Goal: Complete application form: Complete application form

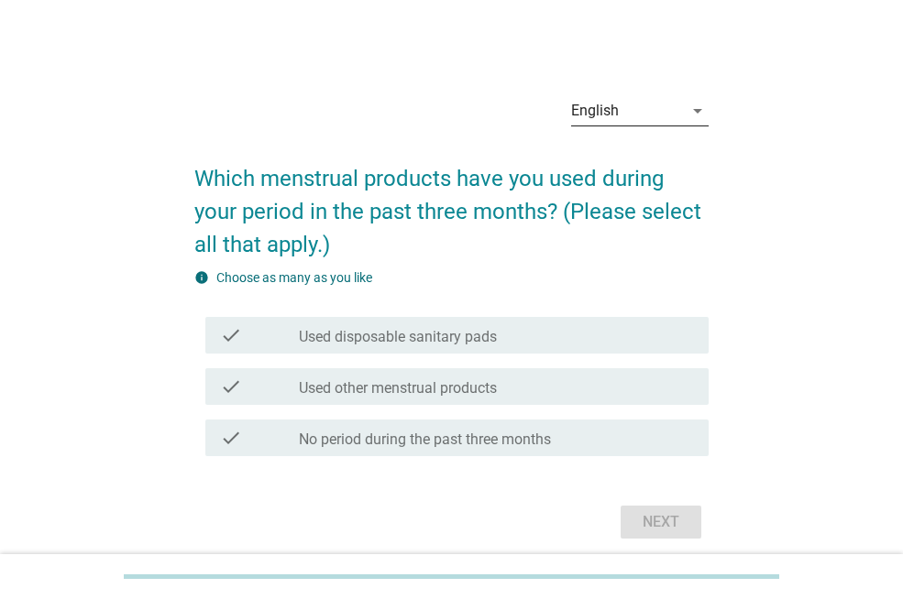
click at [609, 100] on div "English" at bounding box center [627, 110] width 112 height 29
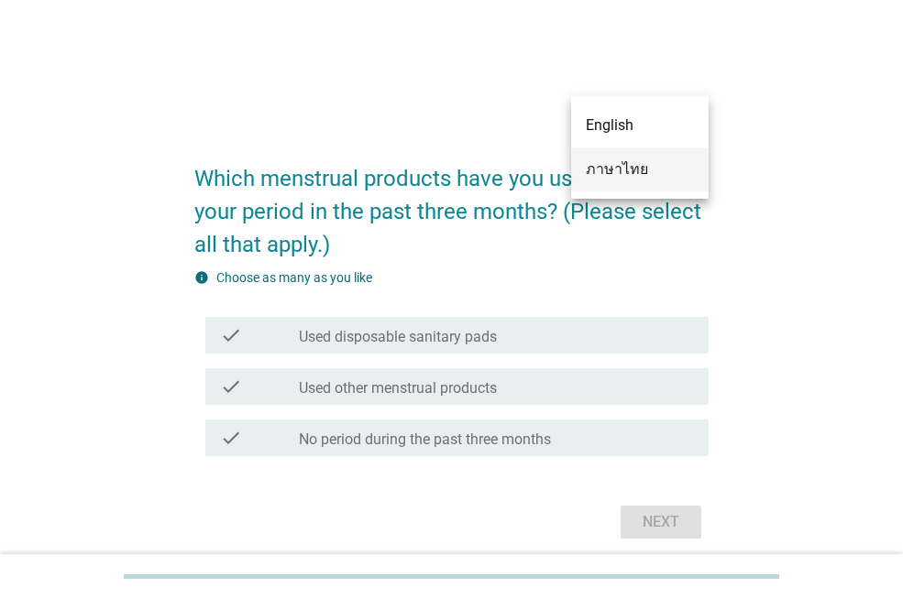
click at [618, 163] on div "ภาษาไทย" at bounding box center [640, 170] width 108 height 22
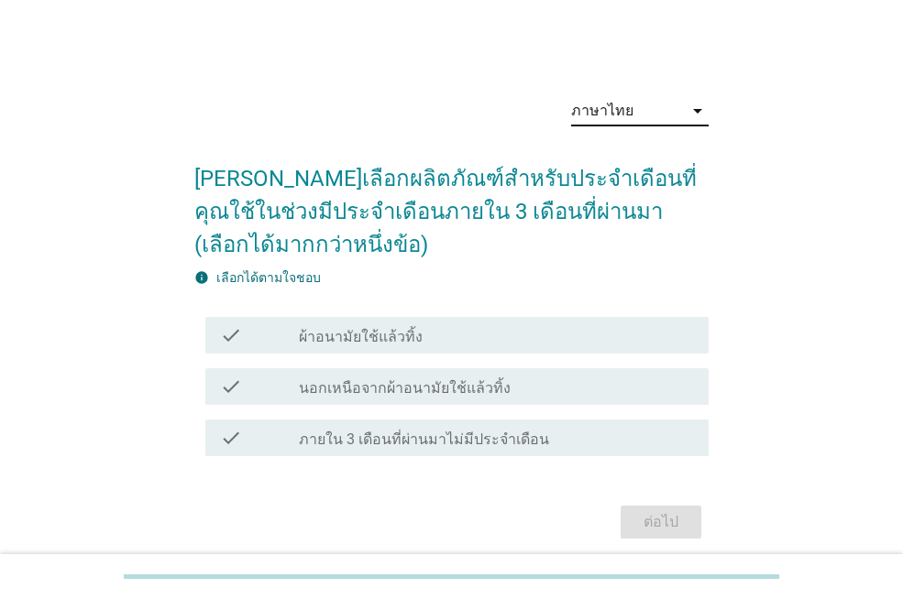
click at [520, 345] on div "check_box_outline_blank ผ้าอนามัยใช้แล้วทิ้ง" at bounding box center [496, 335] width 395 height 22
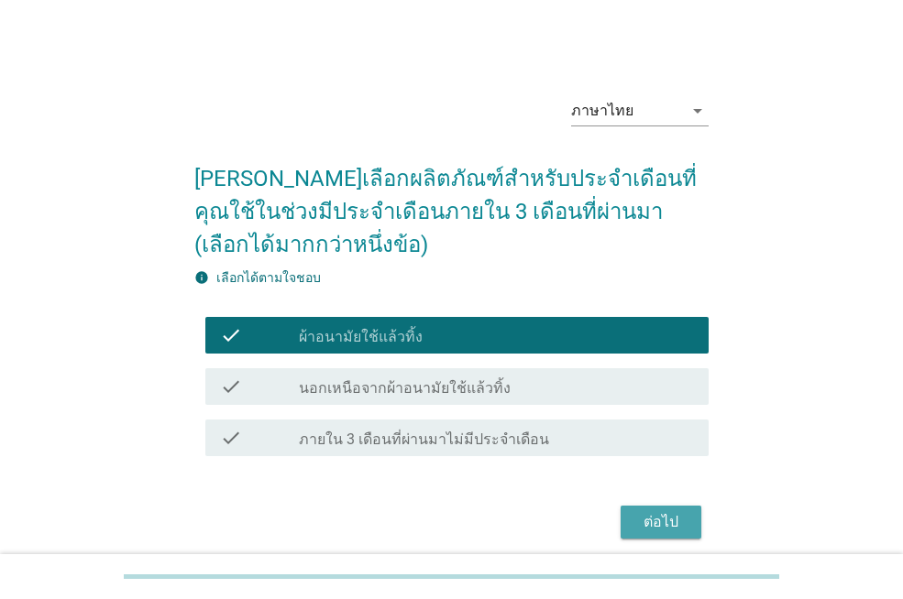
click at [675, 525] on div "ต่อไป" at bounding box center [660, 522] width 51 height 22
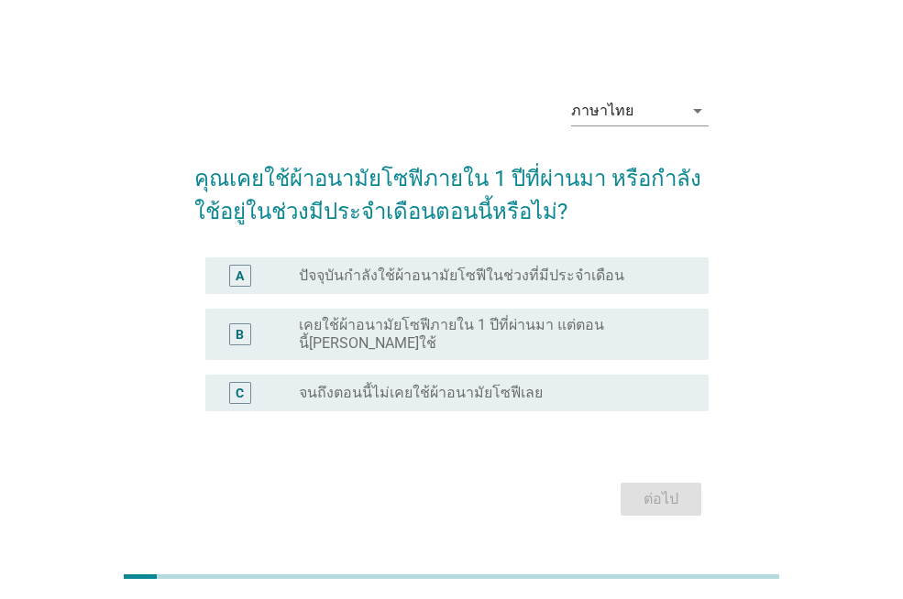
click at [558, 282] on label "ปัจจุบันกำลังใช้ผ้าอนามัยโซฟีในช่วงที่มีประจำเดือน" at bounding box center [461, 276] width 325 height 18
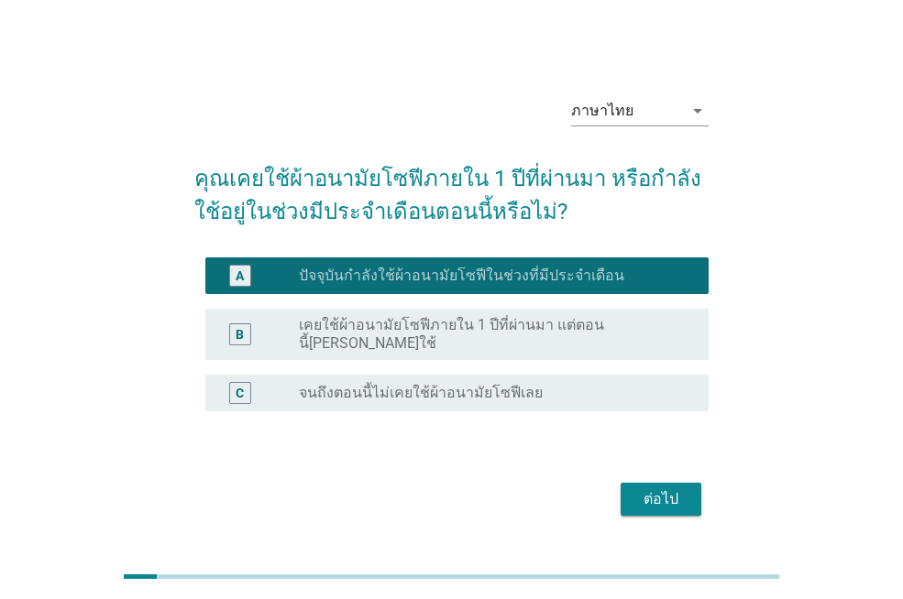
click at [433, 267] on div "A radio_button_checked ปัจจุบันกำลังใช้ผ้าอนามัยโซฟีในช่วงที่มีประจำเดือน" at bounding box center [456, 276] width 503 height 37
click at [822, 370] on div "ภาษาไทย arrow_drop_down คุณเคยใช้ผ้าอนามัยโซฟีภายใน 1 ปีที่ผ่านมา หรือกำลังใช้อ…" at bounding box center [451, 301] width 815 height 469
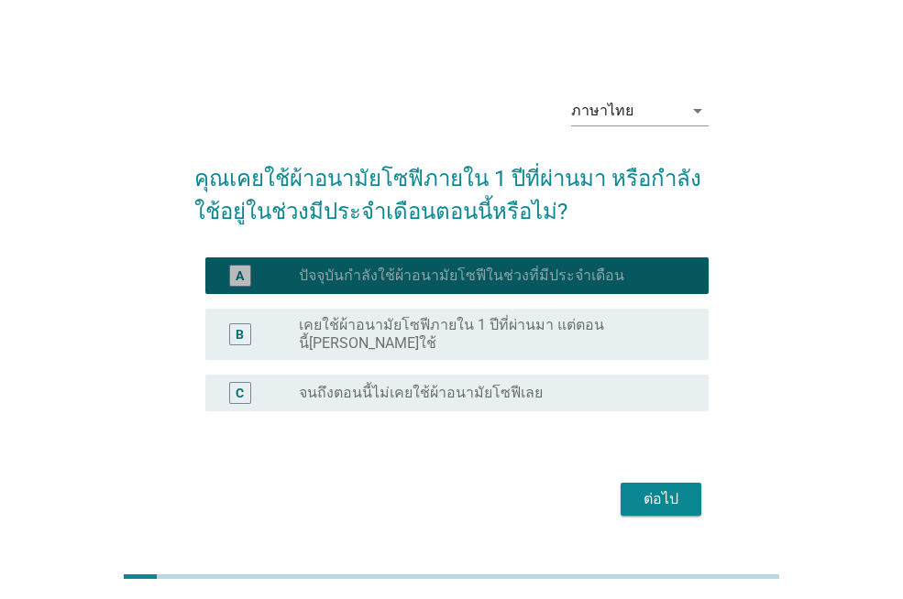
click at [642, 272] on div "radio_button_checked ปัจจุบันกำลังใช้ผ้าอนามัยโซฟีในช่วงที่มีประจำเดือน" at bounding box center [489, 276] width 380 height 18
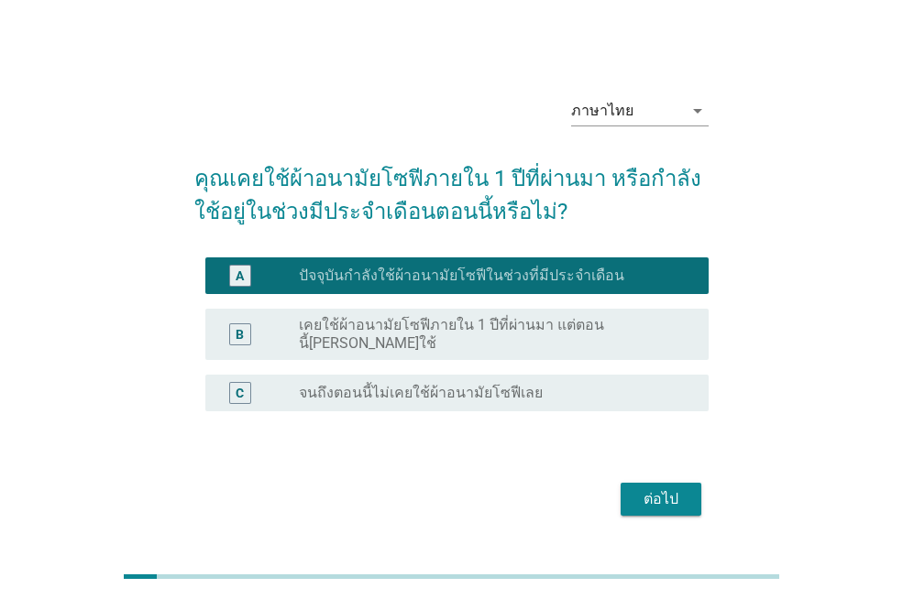
click at [642, 272] on div "radio_button_checked ปัจจุบันกำลังใช้ผ้าอนามัยโซฟีในช่วงที่มีประจำเดือน" at bounding box center [489, 276] width 380 height 18
click at [227, 352] on div "B radio_button_unchecked เคยใช้ผ้าอนามัยโซฟีภายใน 1 ปีที่ผ่านมา แต่ตอนนี้[PERSO…" at bounding box center [451, 335] width 514 height 66
click at [238, 335] on div "B" at bounding box center [240, 333] width 8 height 19
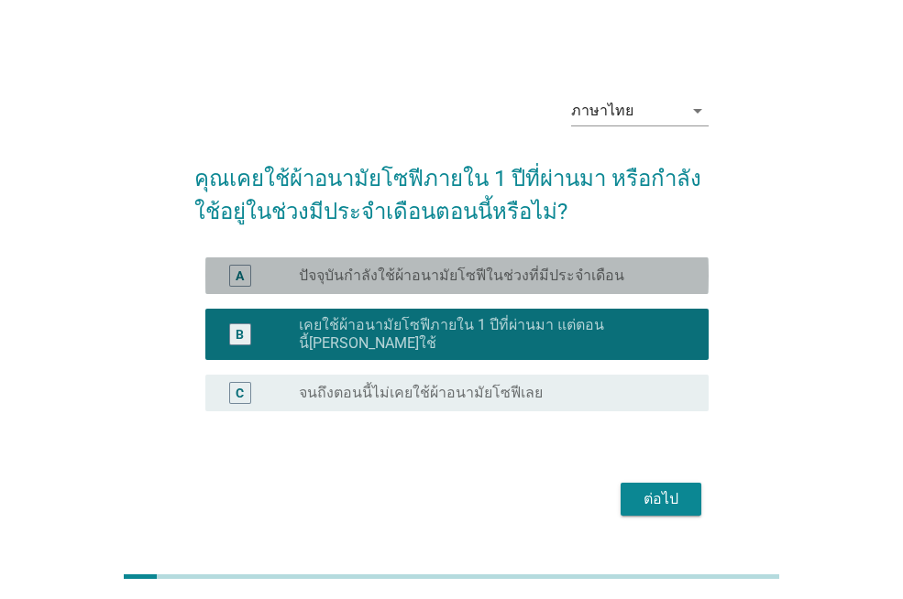
click at [359, 285] on label "ปัจจุบันกำลังใช้ผ้าอนามัยโซฟีในช่วงที่มีประจำเดือน" at bounding box center [461, 276] width 325 height 18
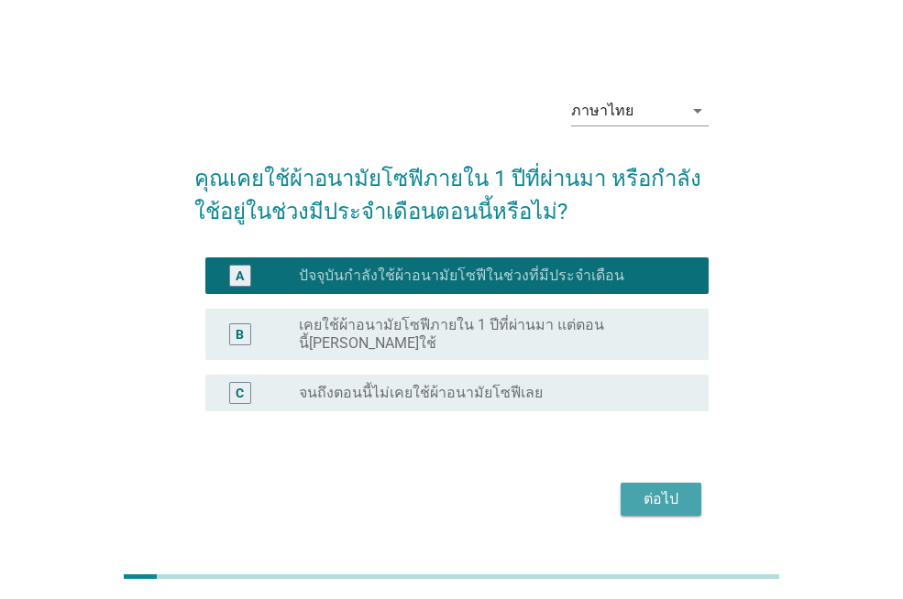
click at [673, 505] on button "ต่อไป" at bounding box center [660, 499] width 81 height 33
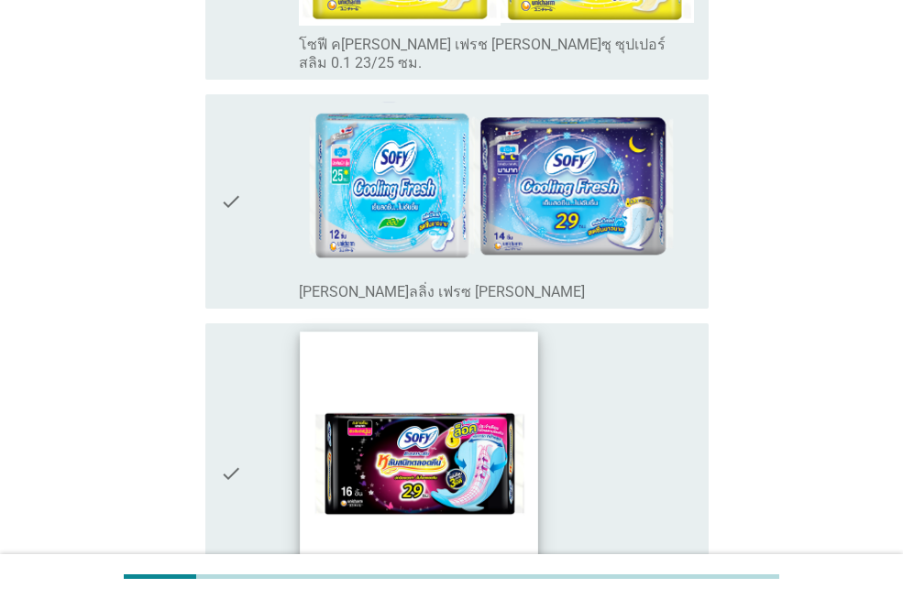
scroll to position [458, 0]
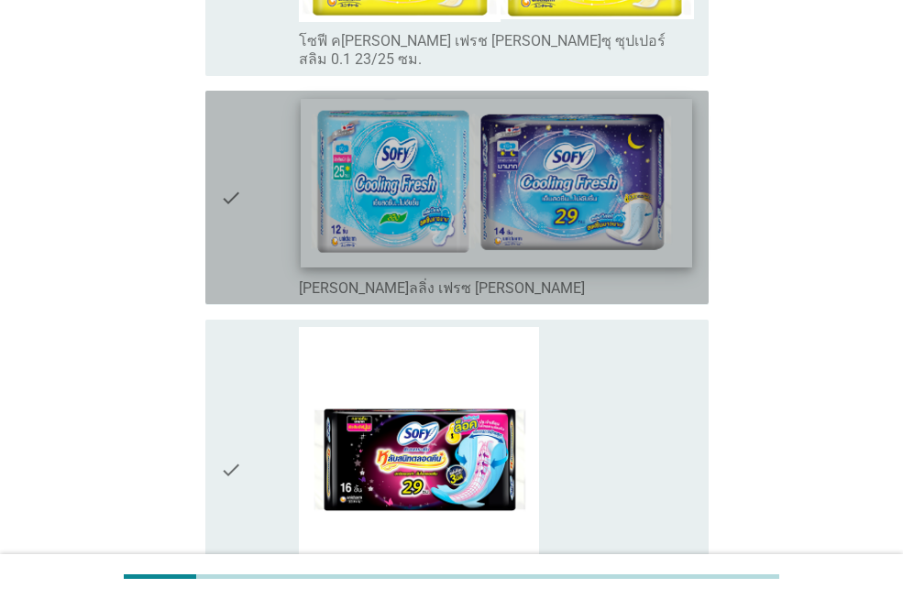
click at [388, 177] on img at bounding box center [496, 183] width 390 height 169
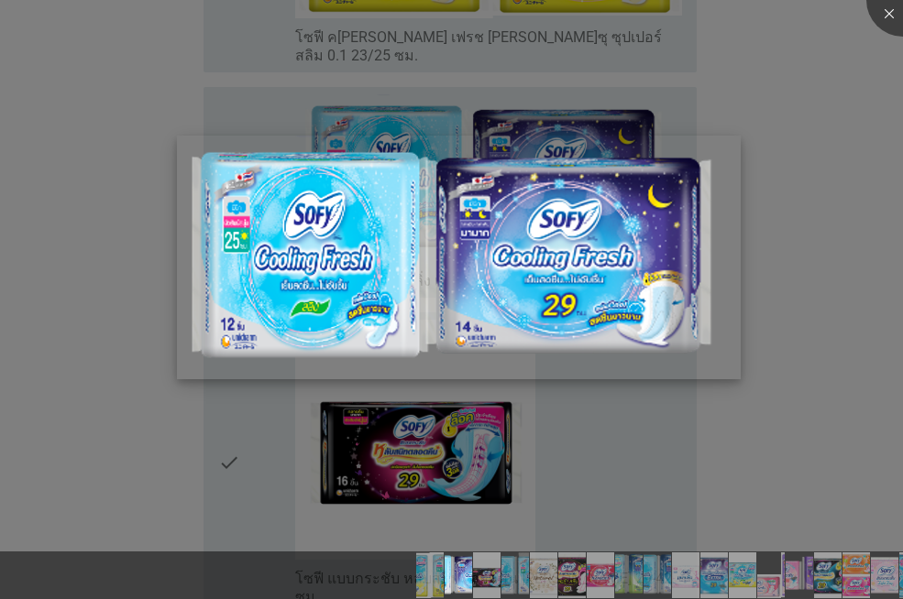
click at [565, 318] on img at bounding box center [459, 258] width 564 height 244
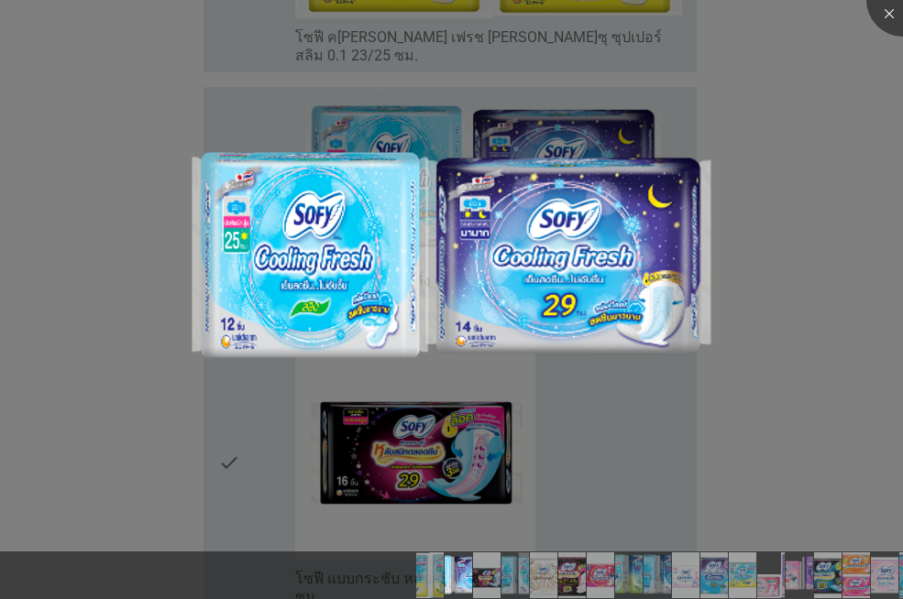
click at [412, 499] on div at bounding box center [451, 299] width 903 height 599
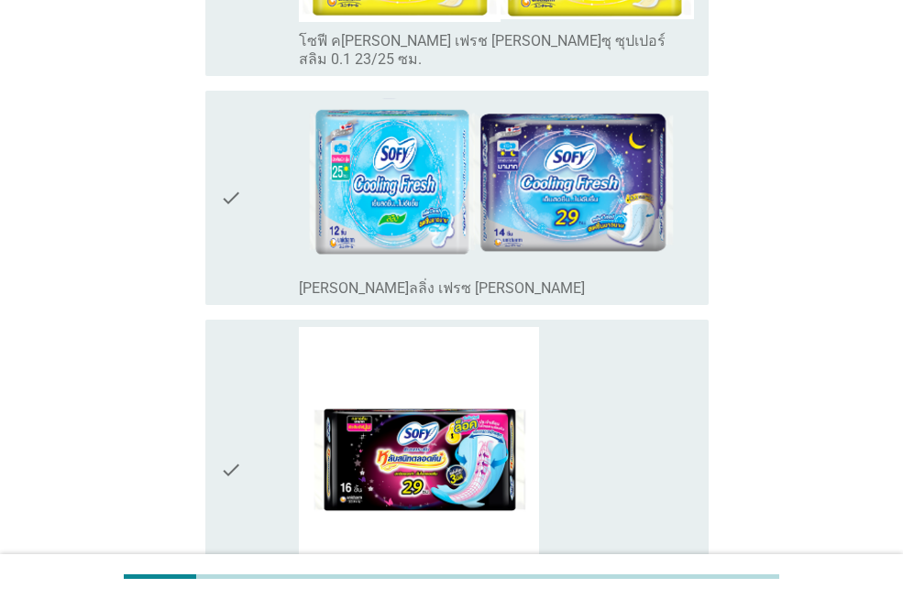
click at [224, 209] on icon "check" at bounding box center [231, 197] width 22 height 199
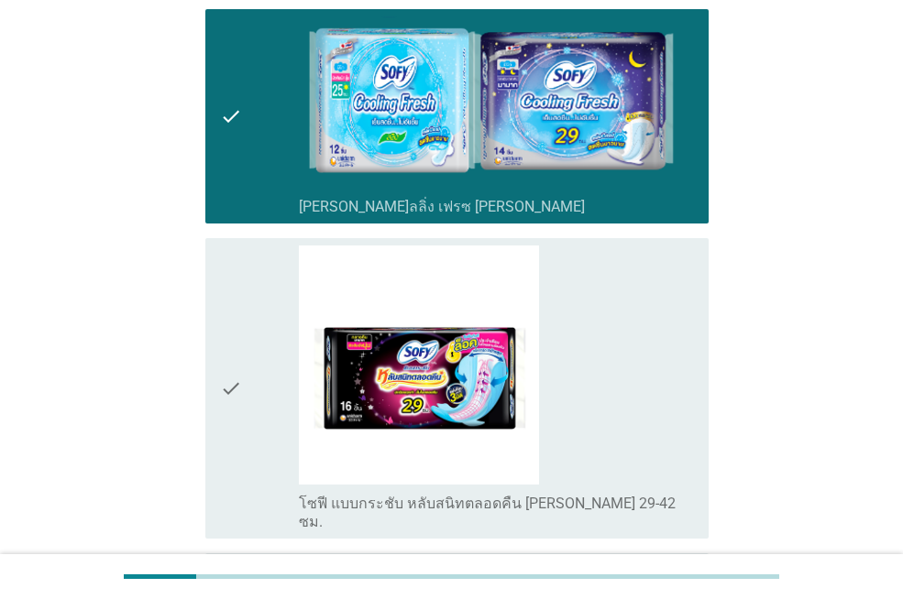
scroll to position [642, 0]
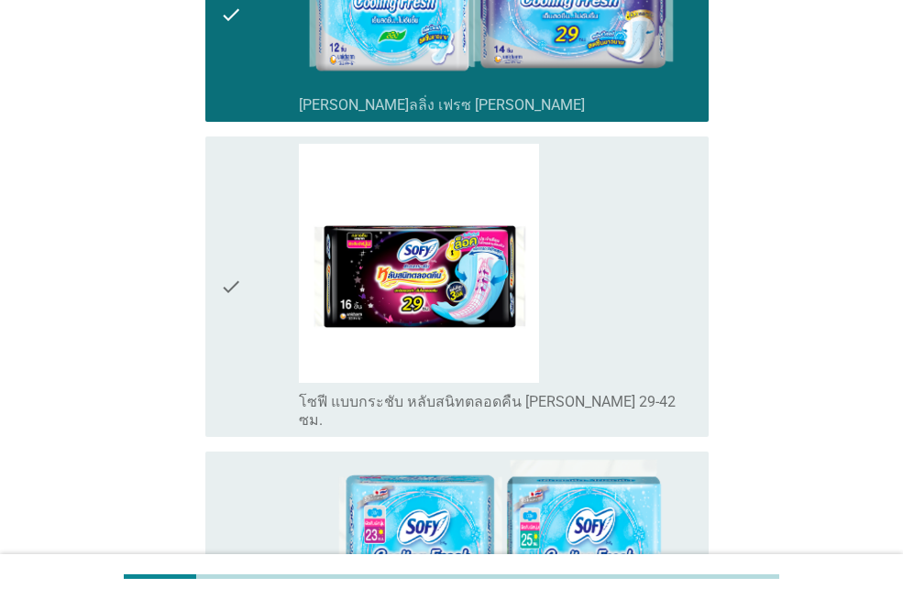
click at [251, 270] on div "check" at bounding box center [259, 287] width 79 height 287
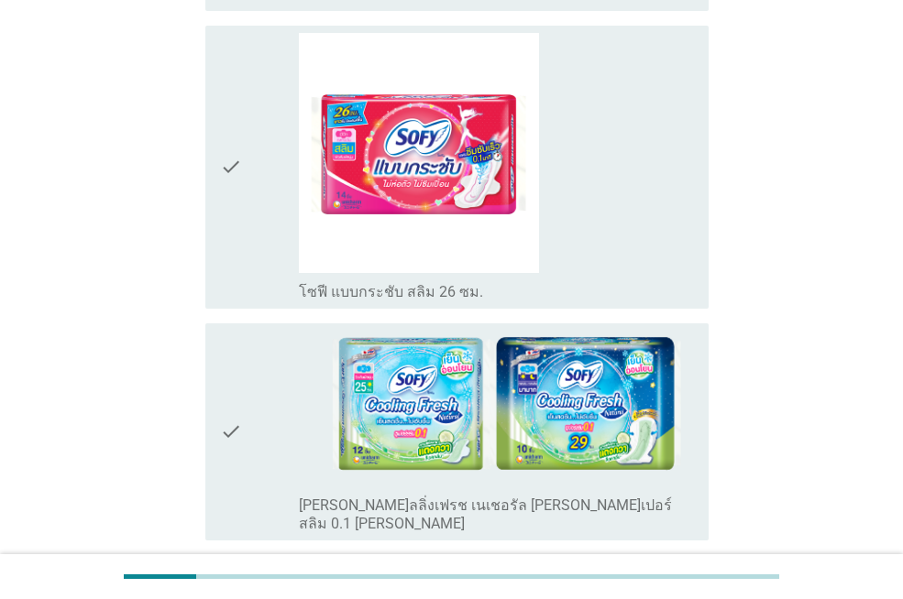
scroll to position [2108, 0]
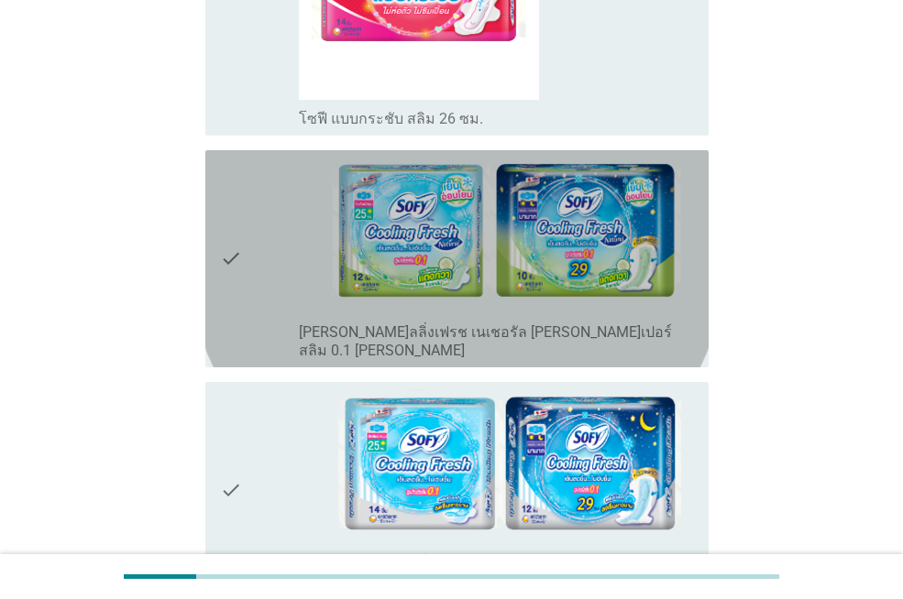
click at [254, 191] on div "check" at bounding box center [259, 259] width 79 height 203
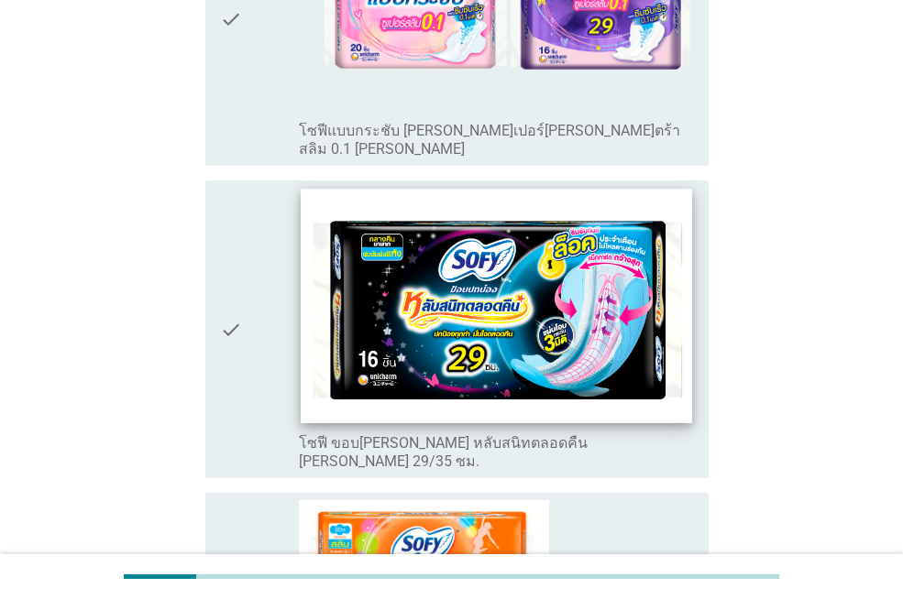
scroll to position [3849, 0]
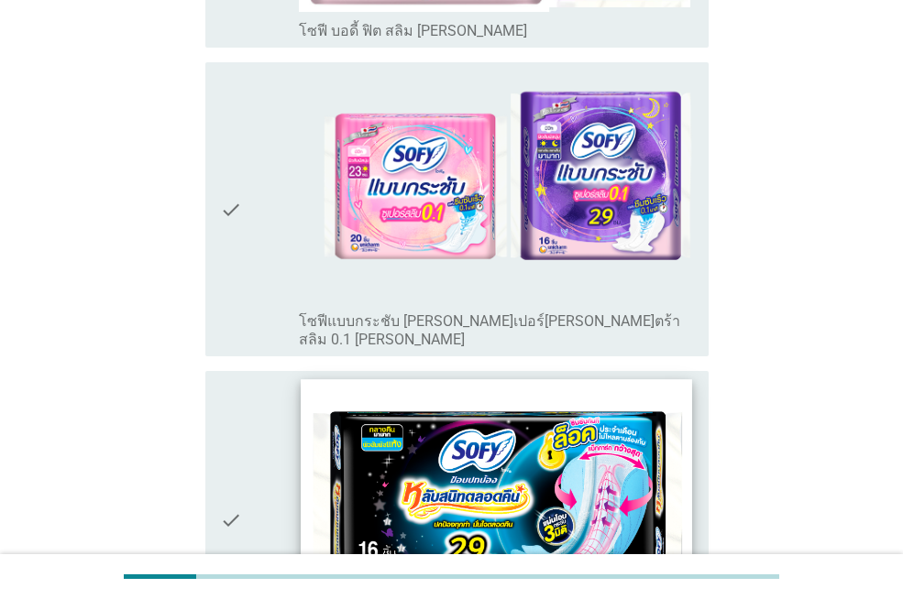
click at [465, 381] on img at bounding box center [496, 497] width 390 height 234
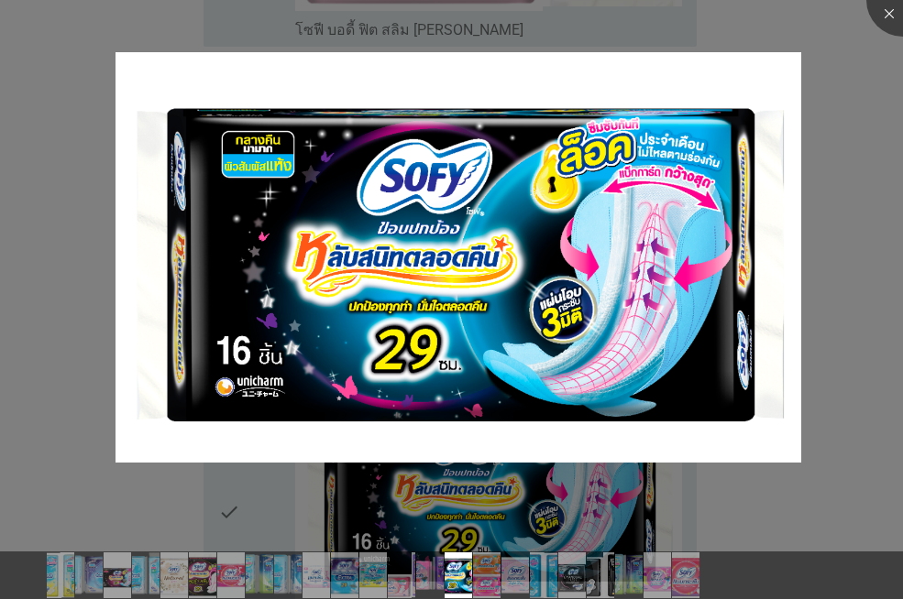
click at [76, 333] on div at bounding box center [451, 299] width 903 height 599
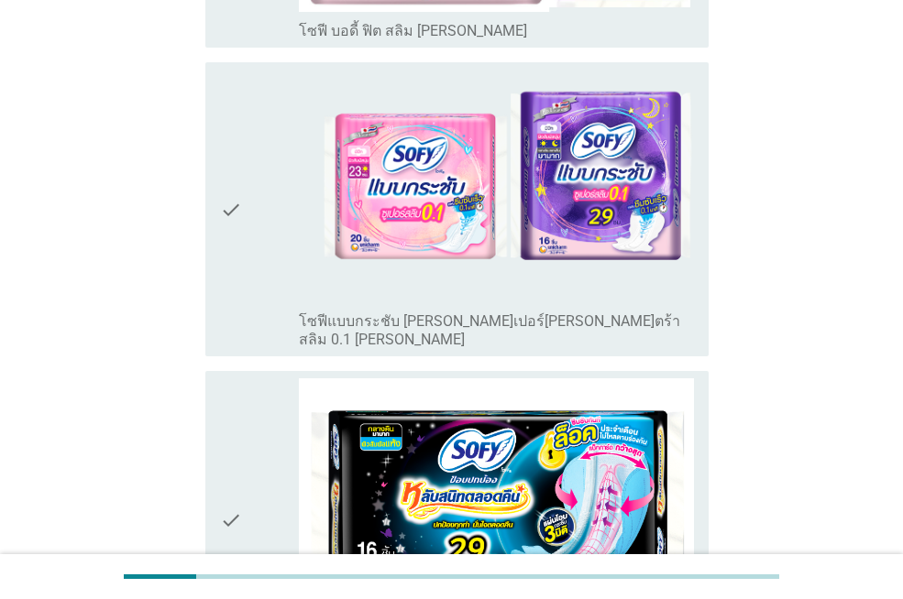
click at [232, 379] on icon "check" at bounding box center [231, 520] width 22 height 283
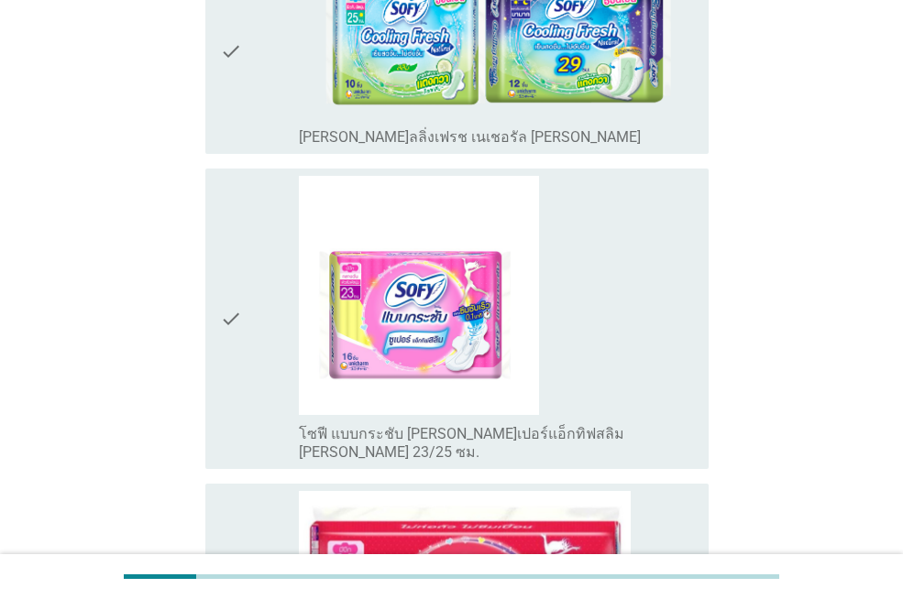
scroll to position [6104, 0]
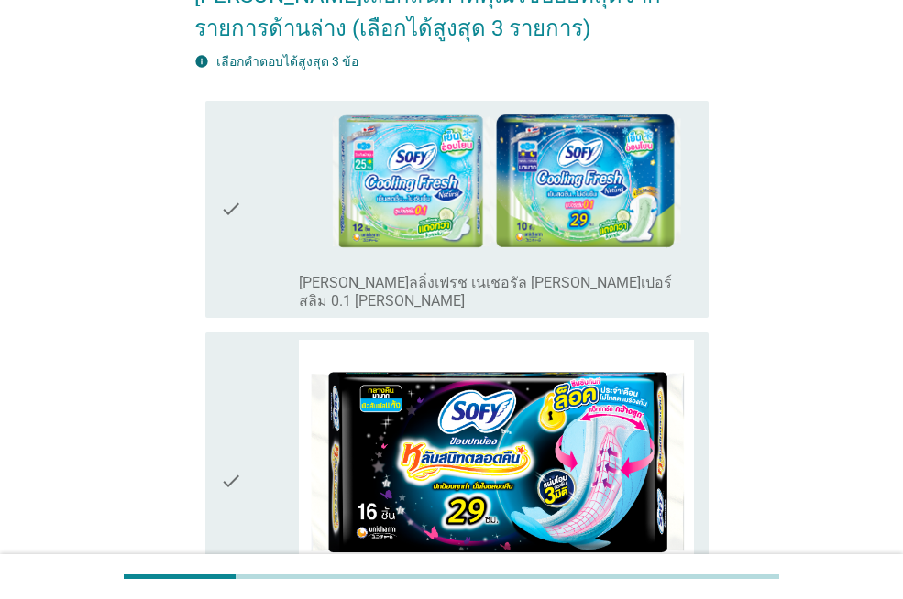
scroll to position [458, 0]
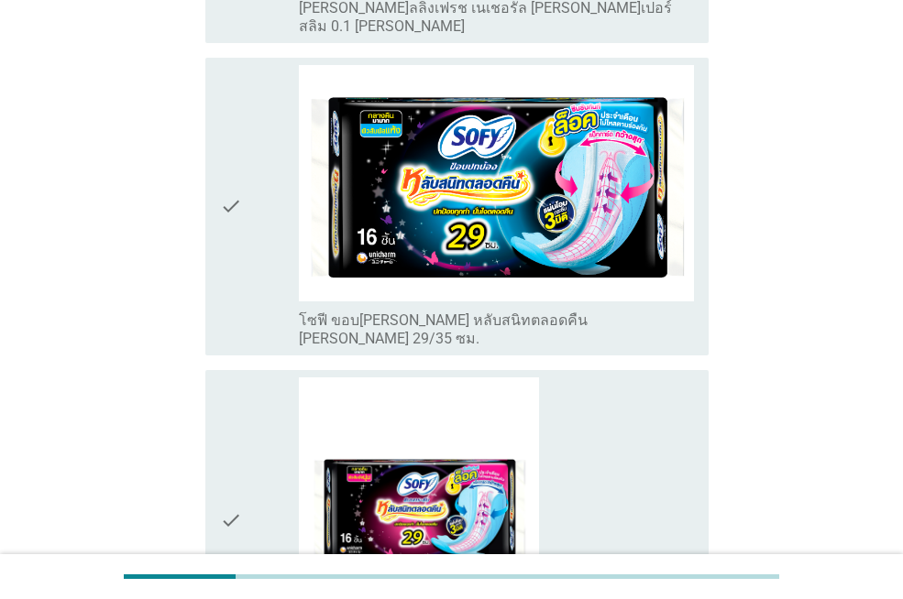
click at [245, 223] on div "check" at bounding box center [259, 206] width 79 height 283
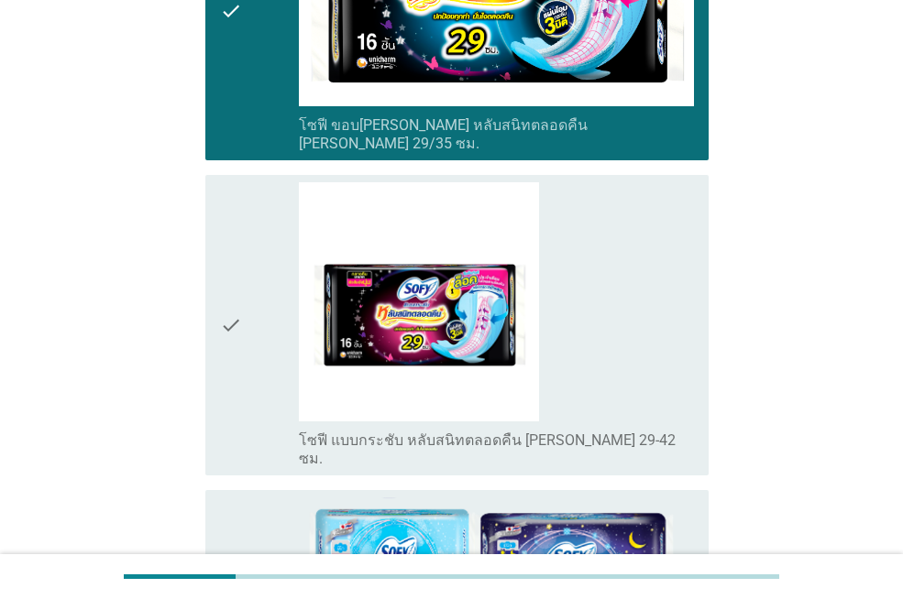
scroll to position [944, 0]
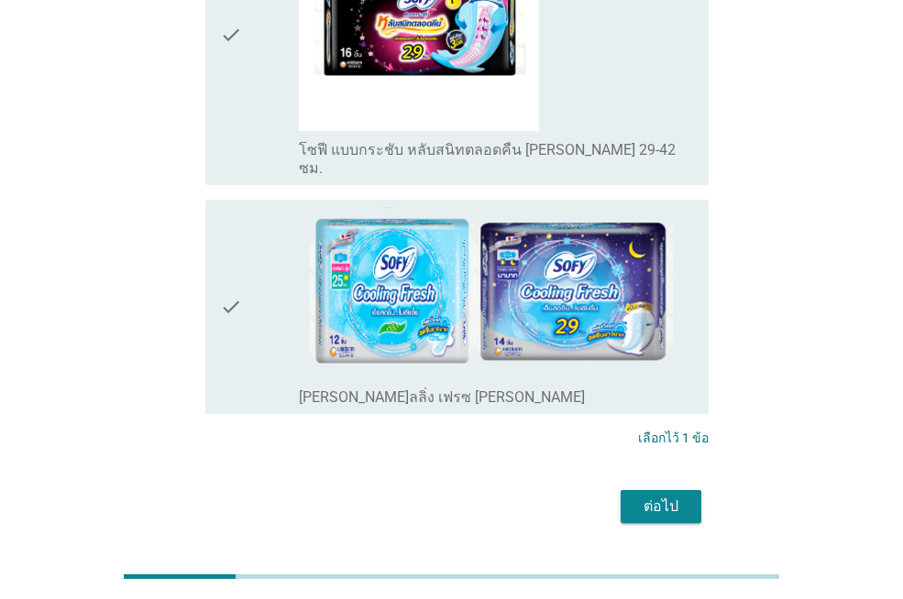
click at [658, 496] on div "ต่อไป" at bounding box center [660, 507] width 51 height 22
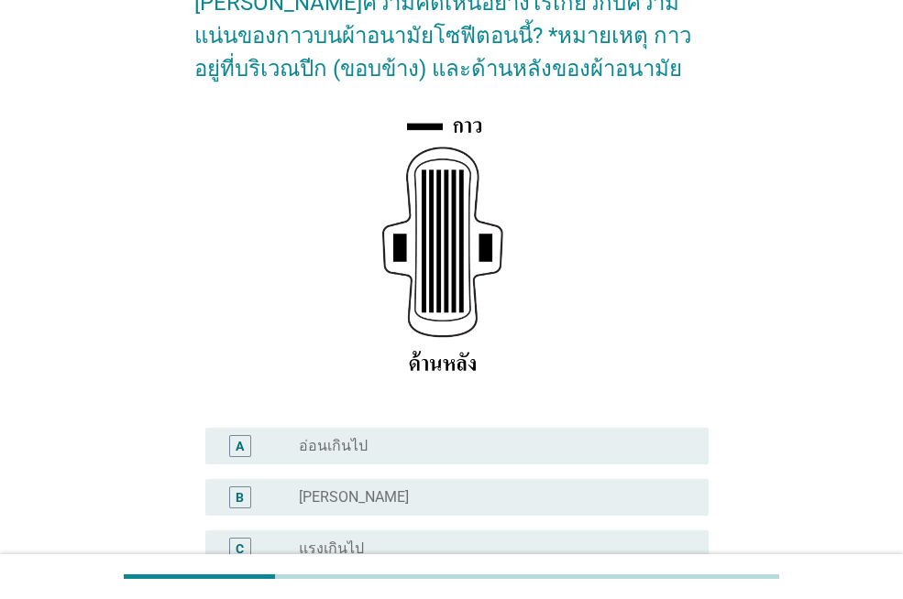
scroll to position [197, 0]
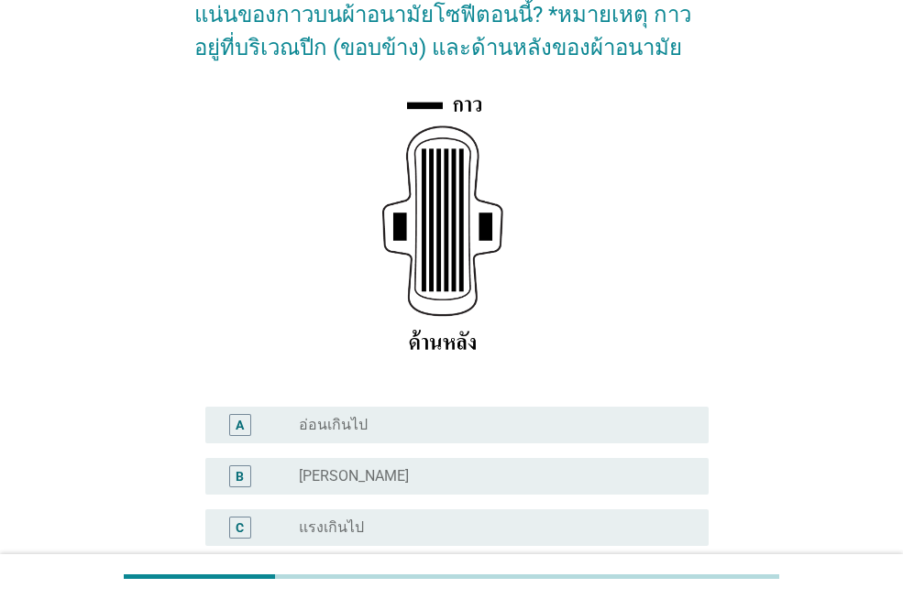
click at [397, 466] on div "radio_button_unchecked [PERSON_NAME]" at bounding box center [496, 477] width 395 height 22
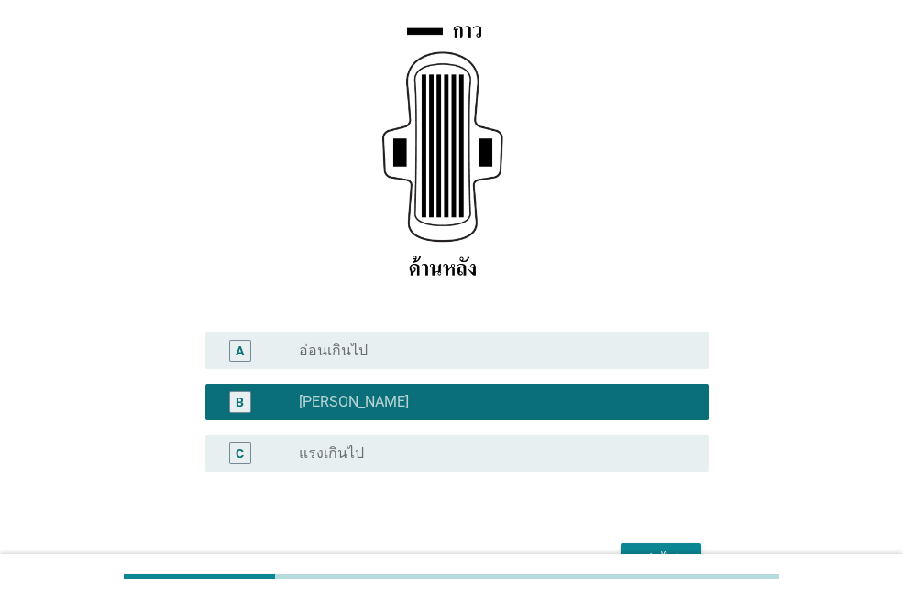
scroll to position [289, 0]
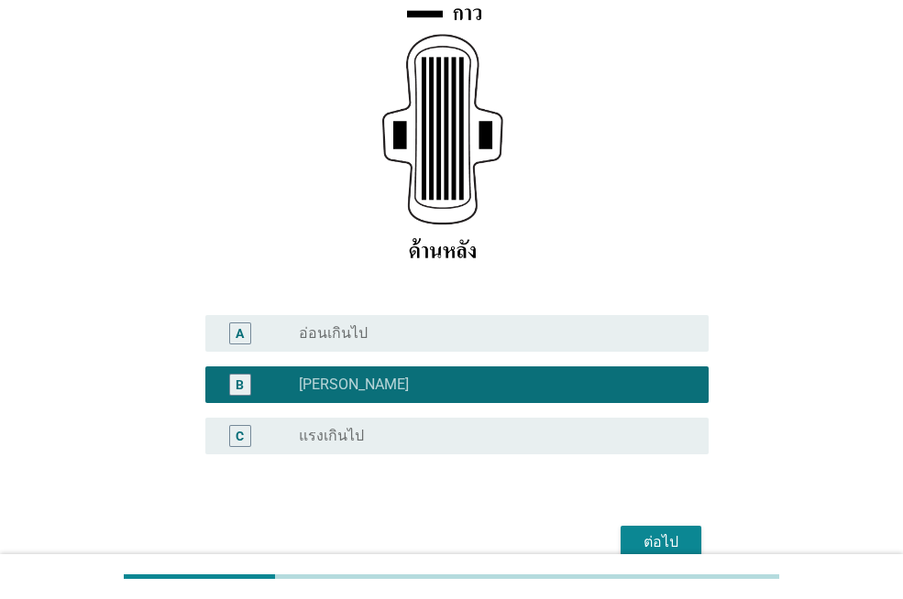
click at [661, 536] on div "ต่อไป" at bounding box center [660, 543] width 51 height 22
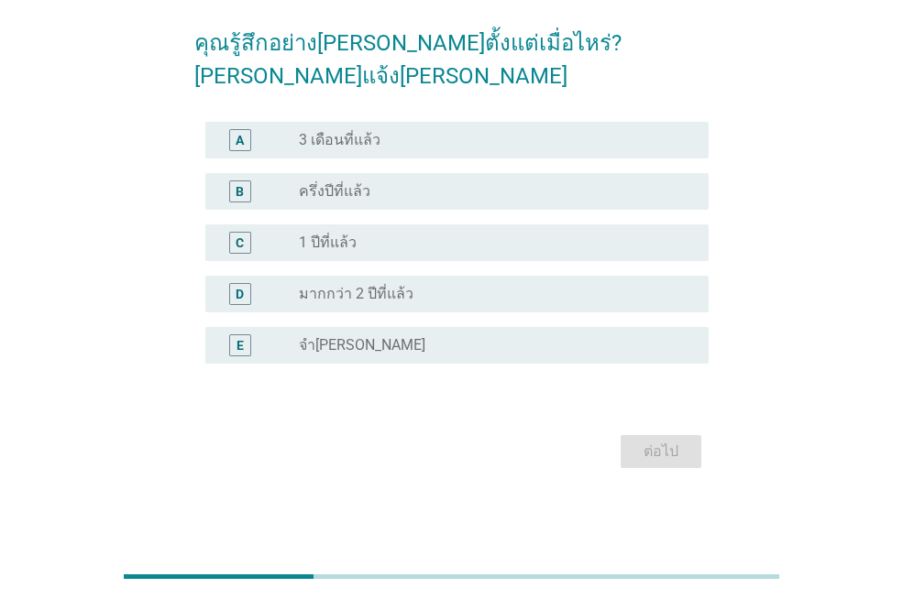
scroll to position [0, 0]
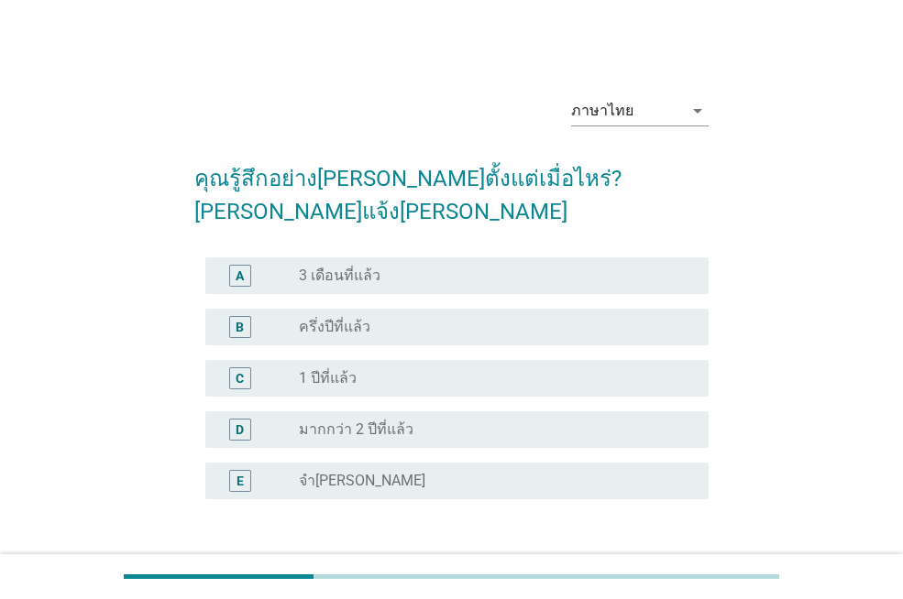
click at [413, 421] on div "radio_button_unchecked มากกว่า 2 ปีที่แล้ว" at bounding box center [489, 430] width 380 height 18
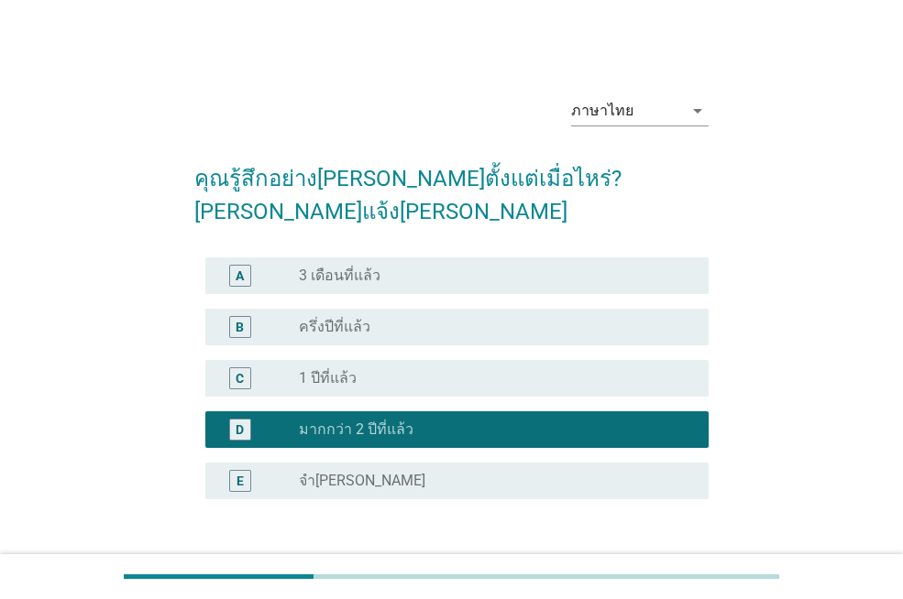
click at [670, 576] on div "ต่อไป" at bounding box center [660, 587] width 51 height 22
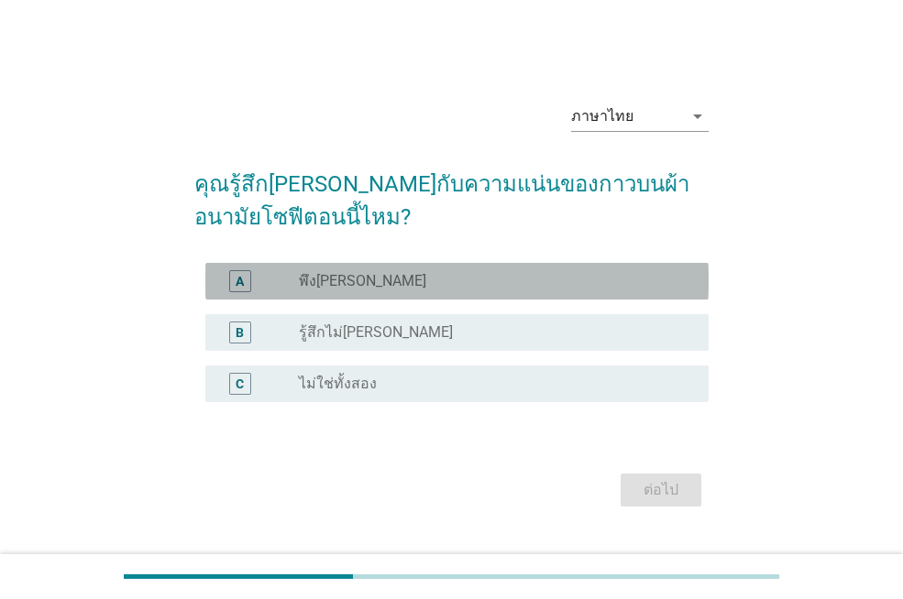
click at [481, 264] on div "A radio_button_unchecked พึง[PERSON_NAME]" at bounding box center [456, 281] width 503 height 37
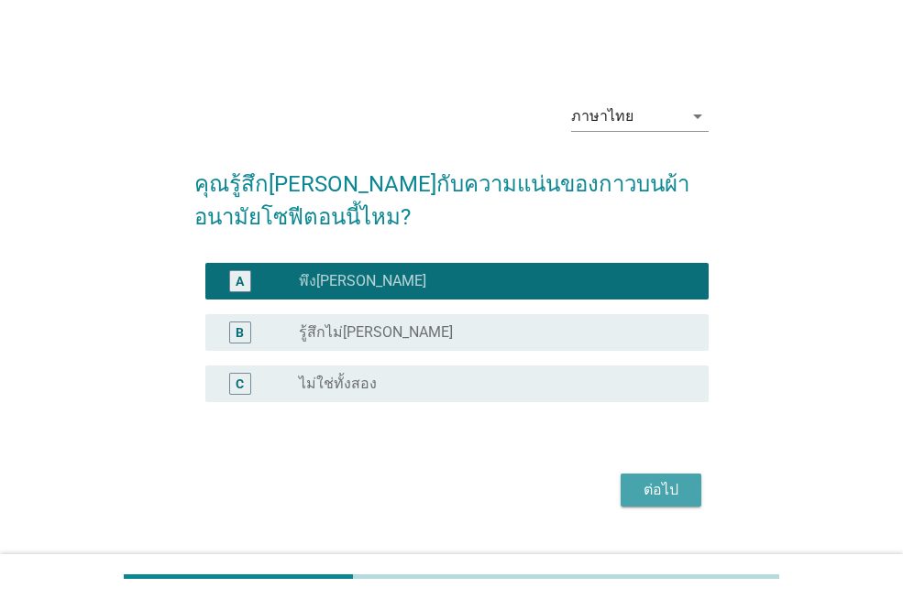
click at [653, 486] on div "ต่อไป" at bounding box center [660, 490] width 51 height 22
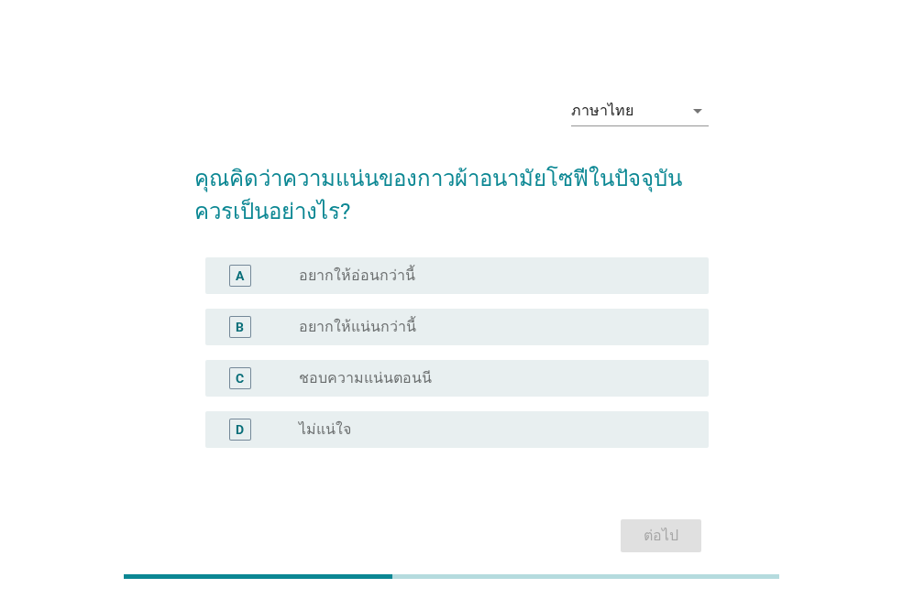
click at [486, 258] on div "A radio_button_unchecked อยากให้อ่อนกว่านี้" at bounding box center [456, 276] width 503 height 37
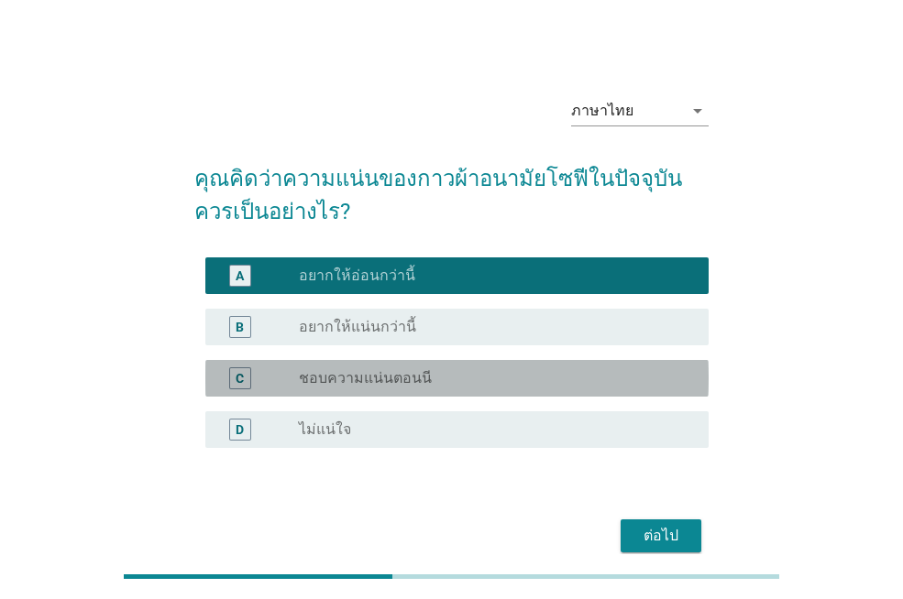
click at [475, 370] on div "radio_button_unchecked ชอบความแน่นตอนนี" at bounding box center [489, 378] width 380 height 18
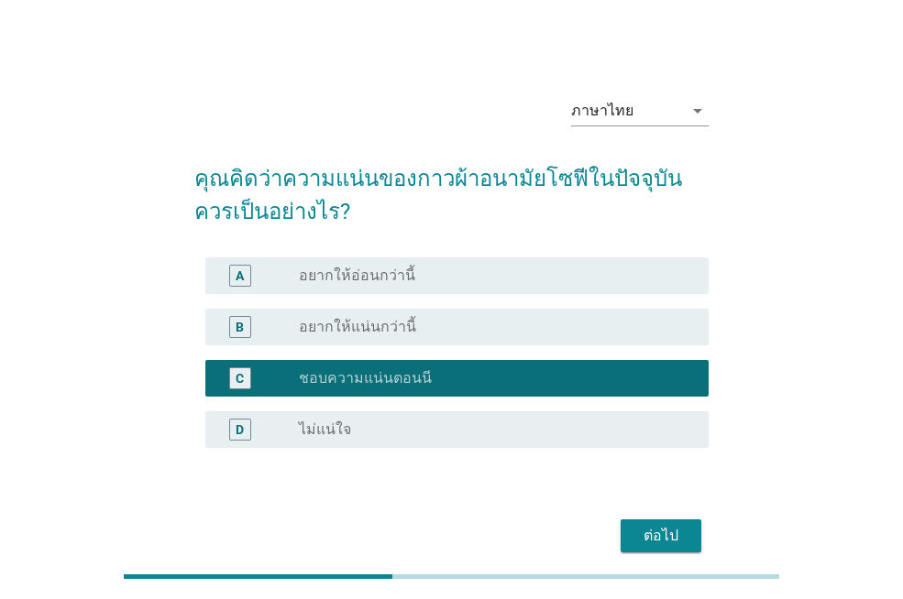
click at [670, 540] on div "ต่อไป" at bounding box center [660, 536] width 51 height 22
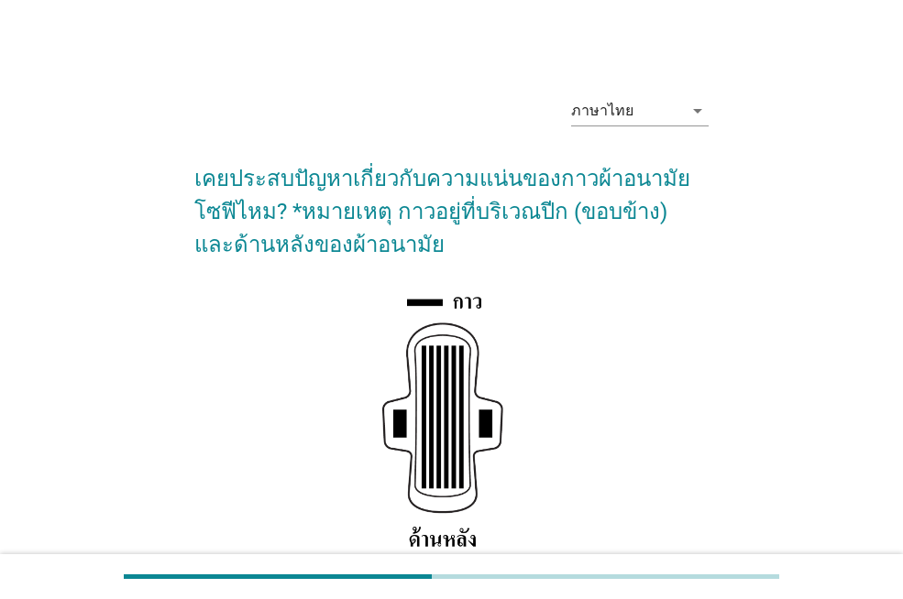
scroll to position [183, 0]
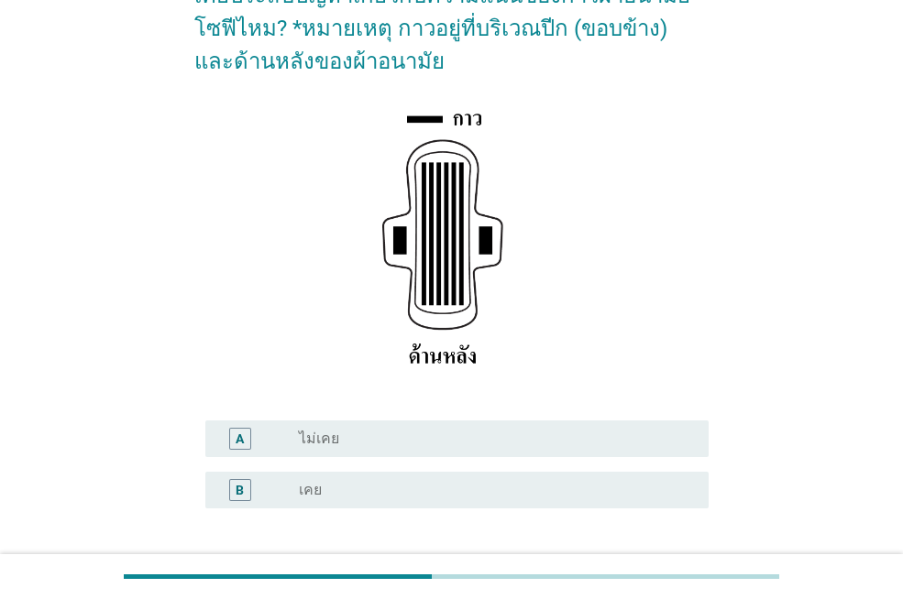
click at [449, 478] on div "B radio_button_unchecked เคย" at bounding box center [456, 490] width 503 height 37
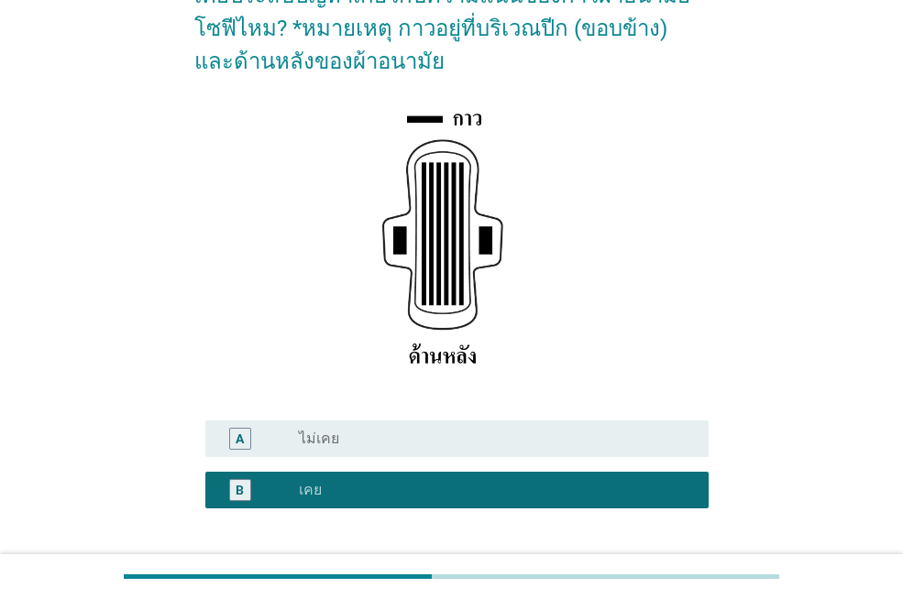
scroll to position [329, 0]
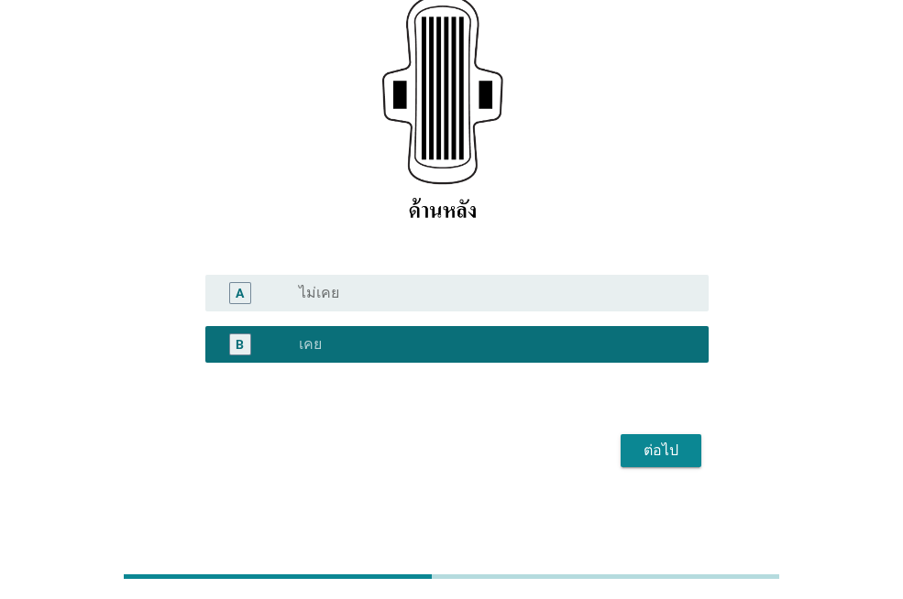
click at [641, 447] on div "ต่อไป" at bounding box center [660, 451] width 51 height 22
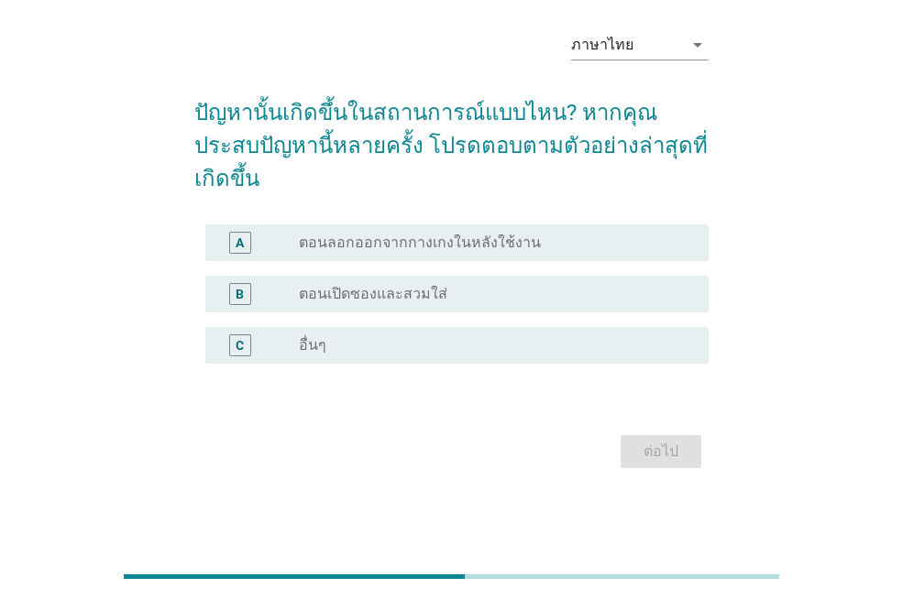
scroll to position [0, 0]
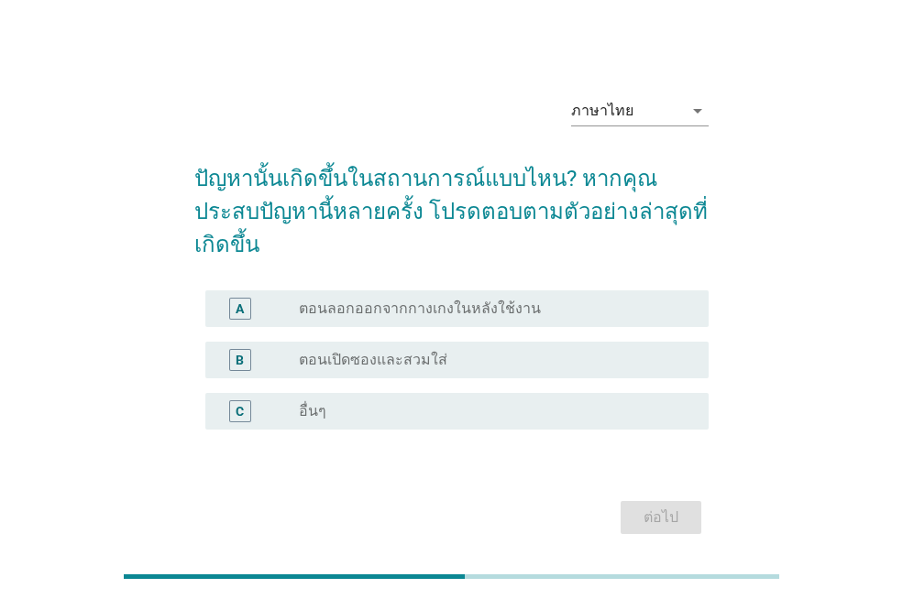
click at [476, 299] on div "A radio_button_unchecked ตอนลอกออกจากกางเกงในหลังใช้งาน" at bounding box center [456, 309] width 503 height 37
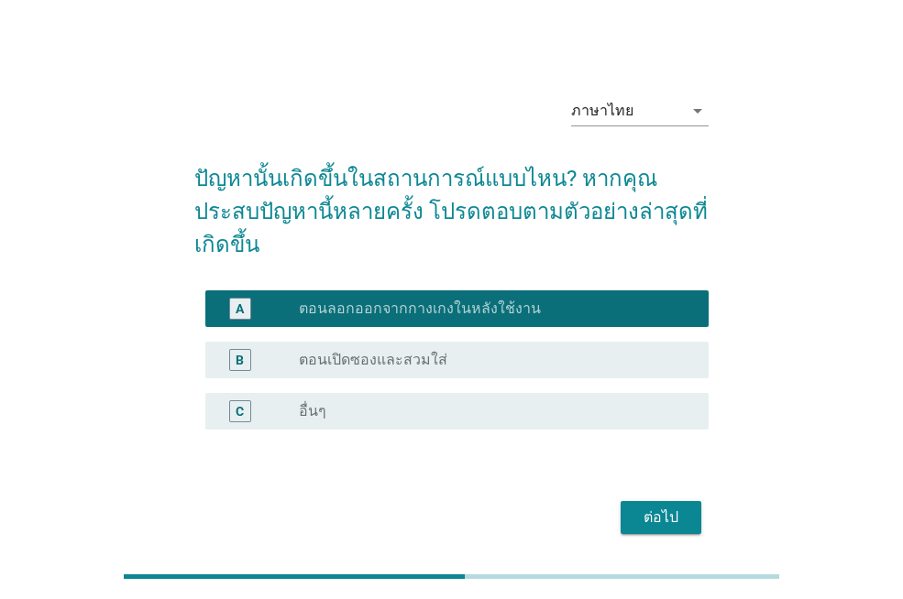
click at [653, 507] on div "ต่อไป" at bounding box center [660, 518] width 51 height 22
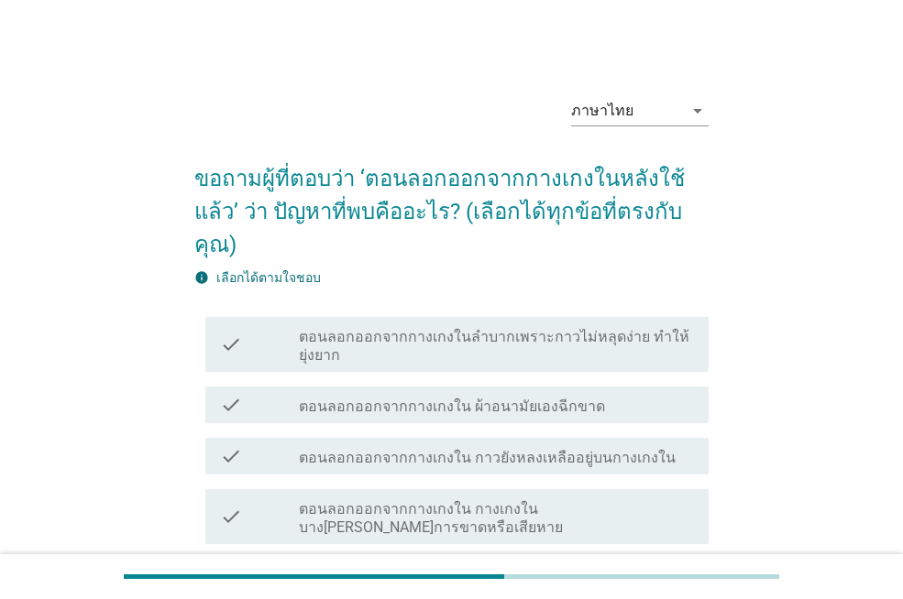
click at [517, 387] on div "check check_box_outline_blank ตอนลอกออกจากกางเกงใน ผ้าอนามัยเองฉีกขาด" at bounding box center [456, 405] width 503 height 37
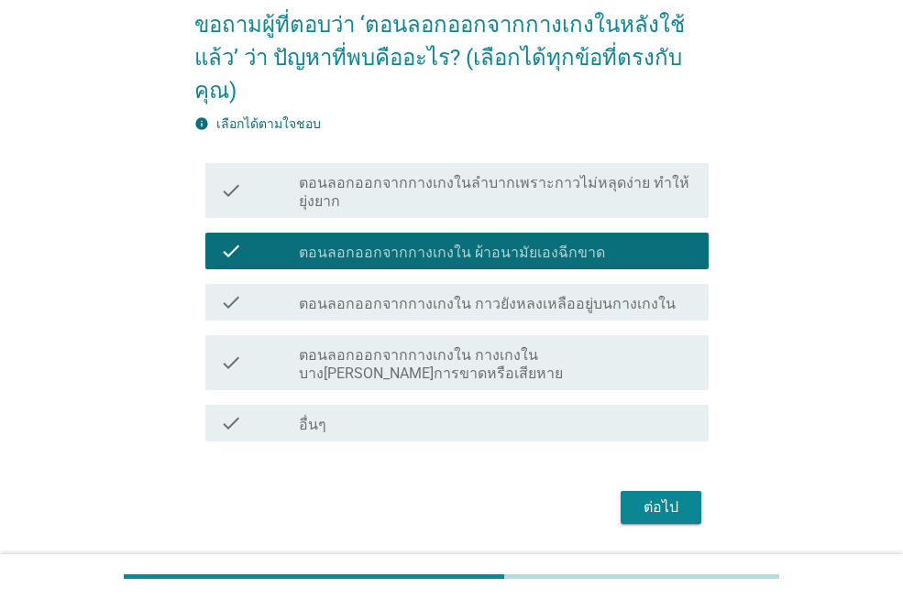
scroll to position [177, 0]
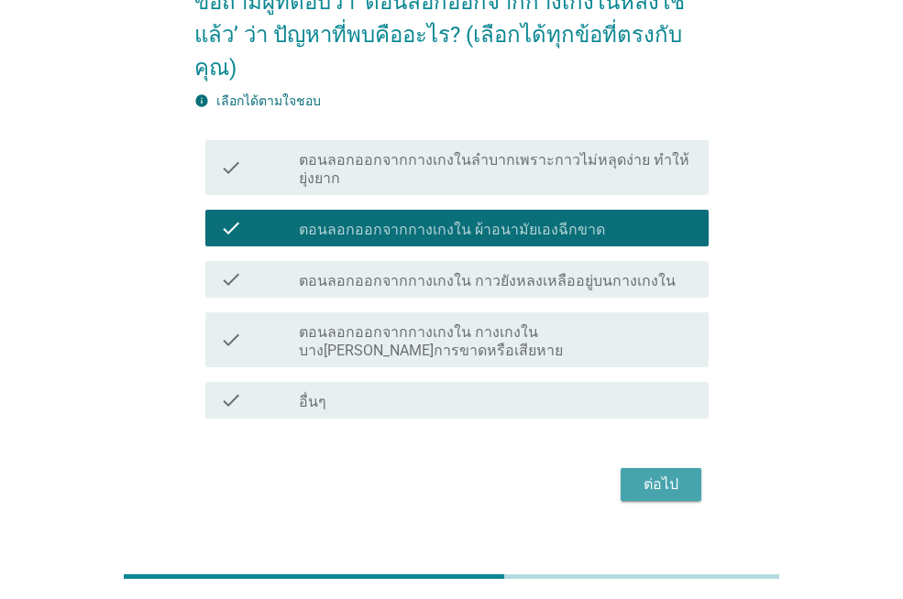
click at [645, 474] on div "ต่อไป" at bounding box center [660, 485] width 51 height 22
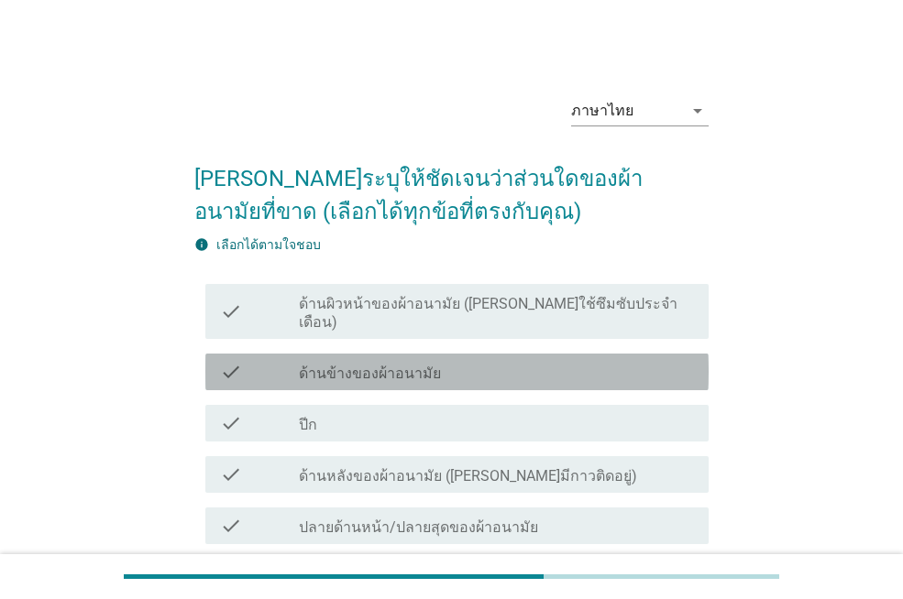
click at [371, 366] on div "check check_box_outline_blank ด้านข้างของผ้าอนามัย" at bounding box center [456, 372] width 503 height 37
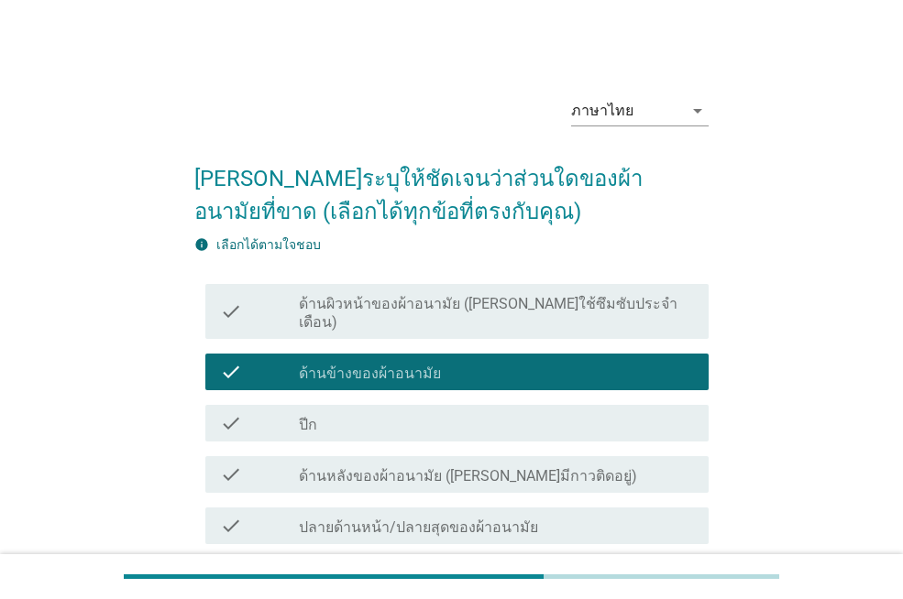
scroll to position [92, 0]
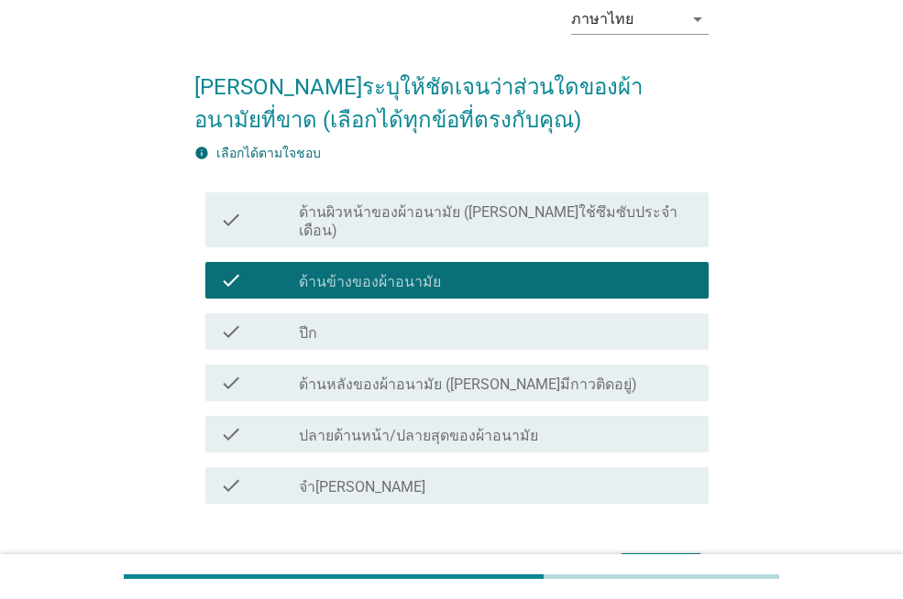
click at [413, 427] on label "ปลายด้านหน้า/ปลายสุดของผ้าอนามัย" at bounding box center [418, 436] width 239 height 18
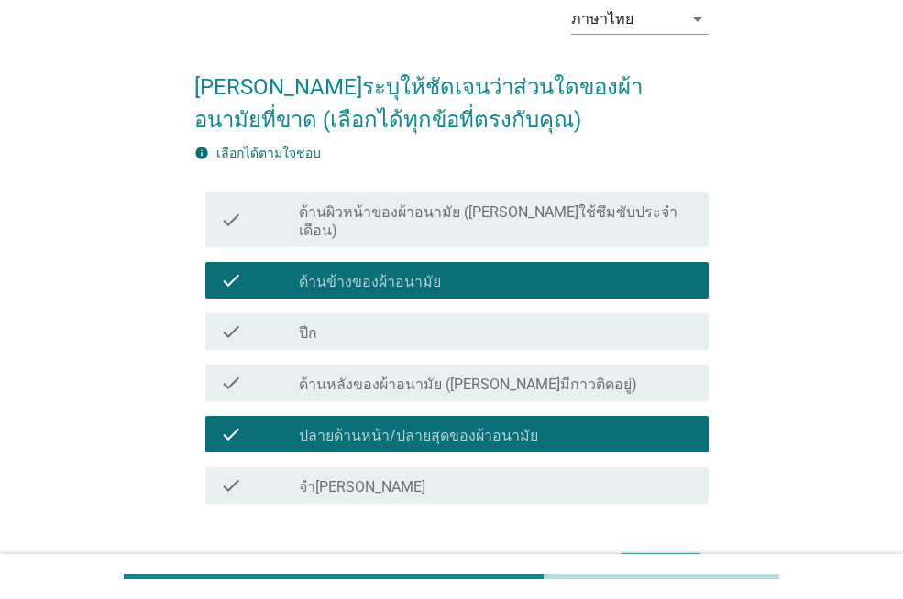
click at [697, 554] on button "ต่อไป" at bounding box center [660, 570] width 81 height 33
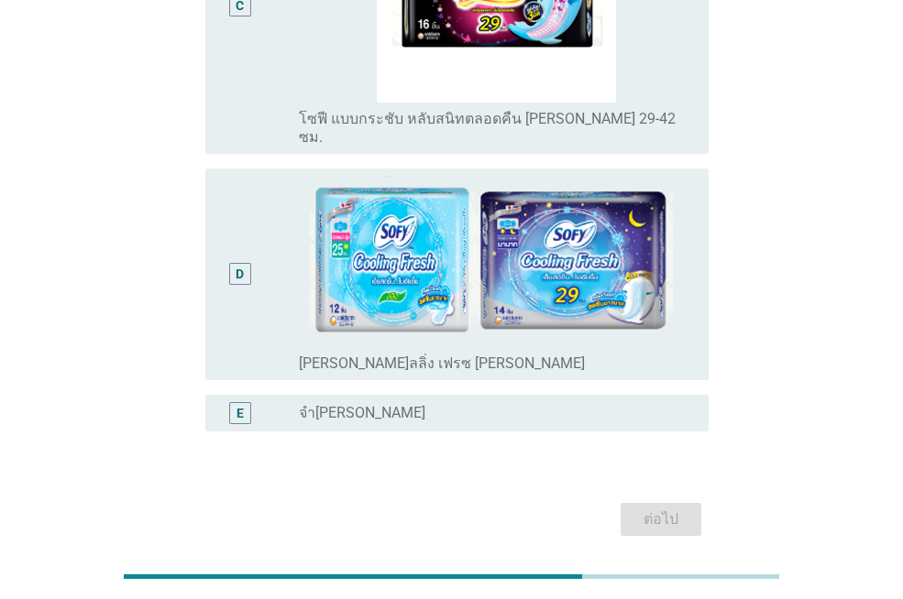
scroll to position [953, 0]
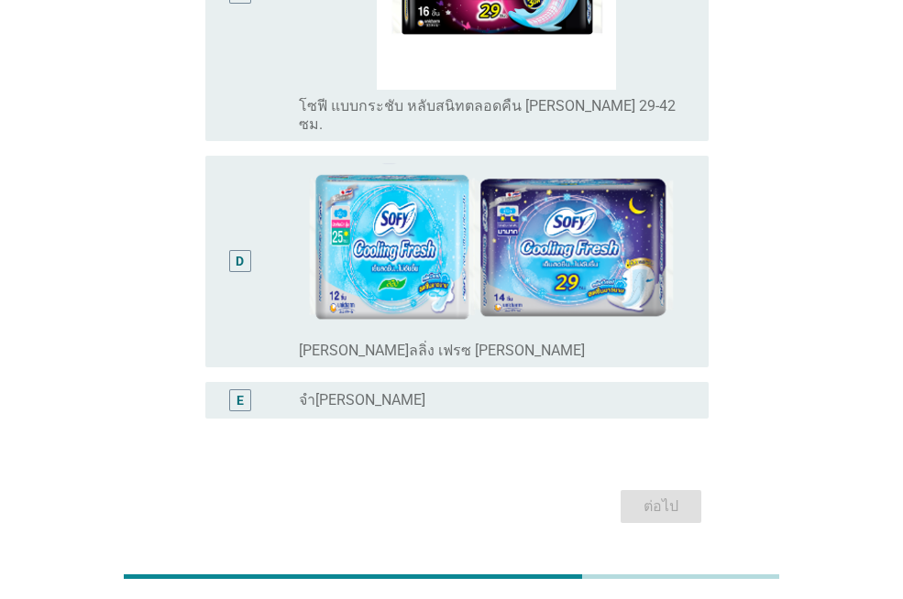
click at [641, 485] on div "ต่อไป" at bounding box center [451, 507] width 514 height 44
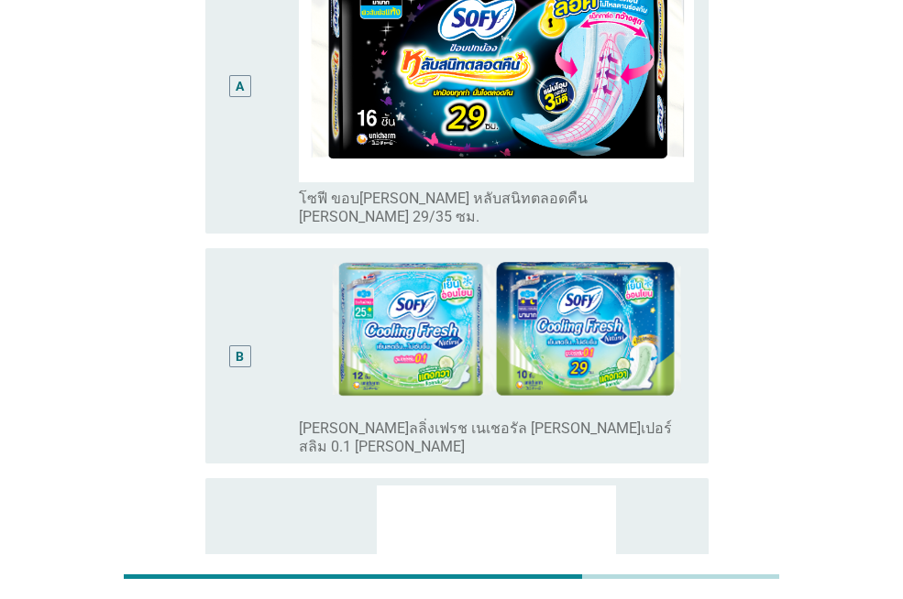
scroll to position [312, 0]
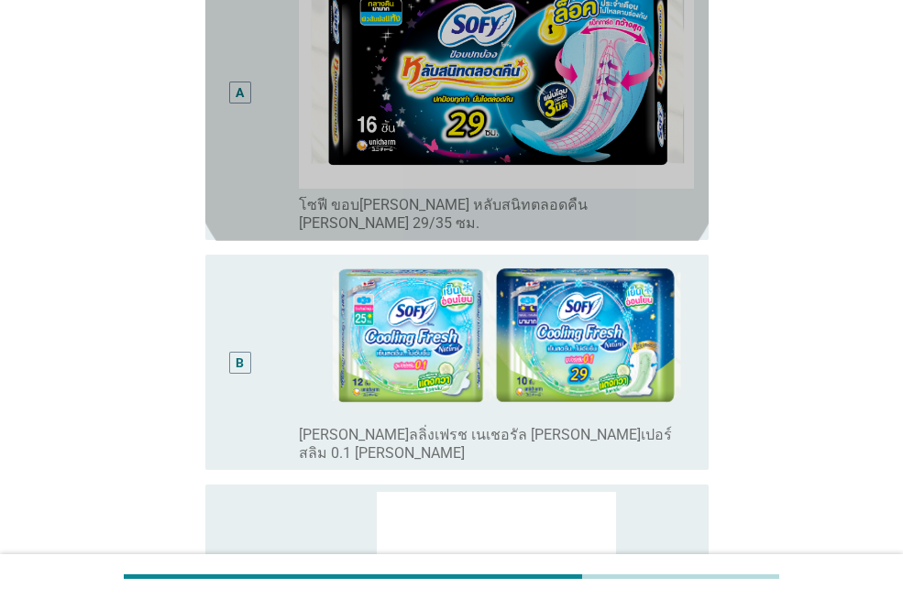
click at [235, 139] on div "A" at bounding box center [239, 93] width 39 height 280
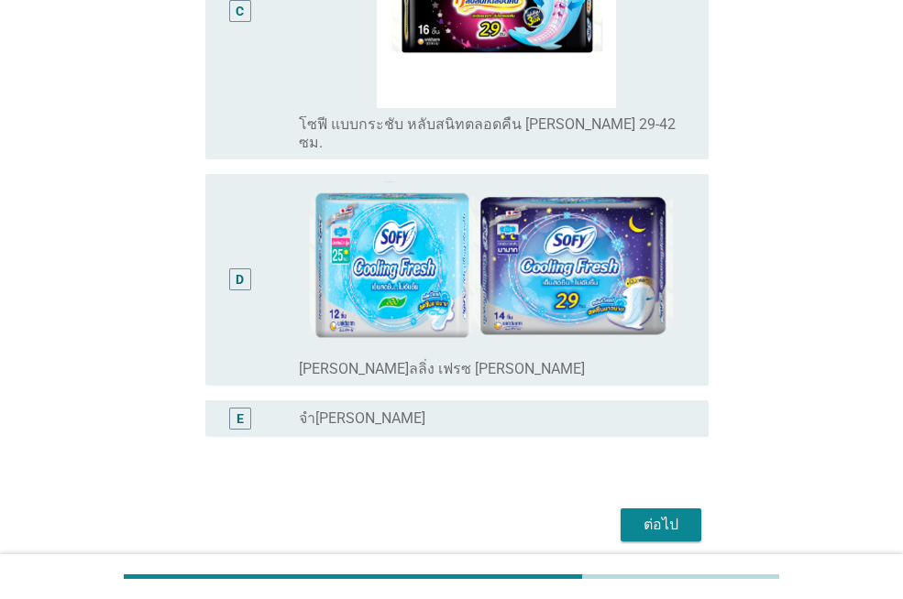
scroll to position [953, 0]
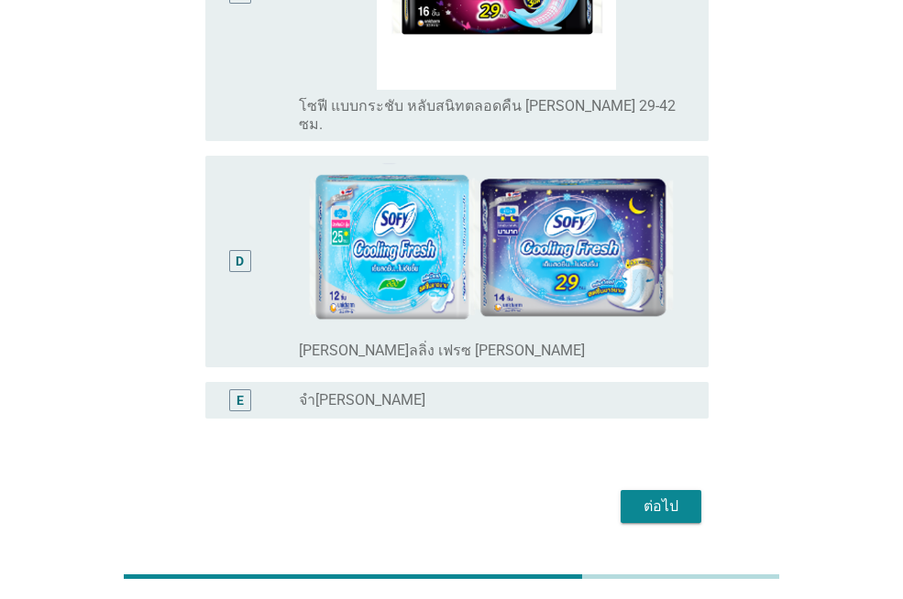
click at [628, 490] on button "ต่อไป" at bounding box center [660, 506] width 81 height 33
click at [628, 485] on div "ต่อไป" at bounding box center [451, 507] width 514 height 44
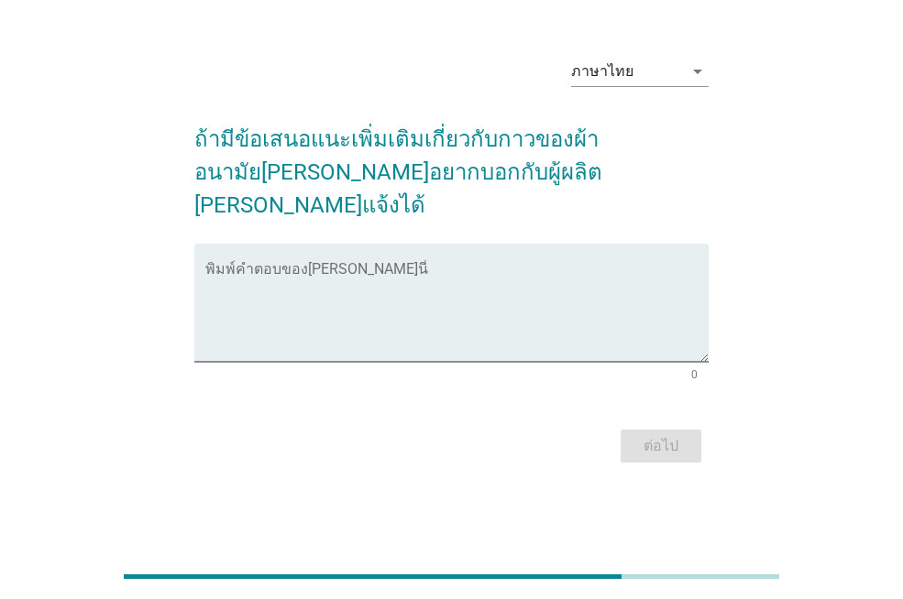
scroll to position [0, 0]
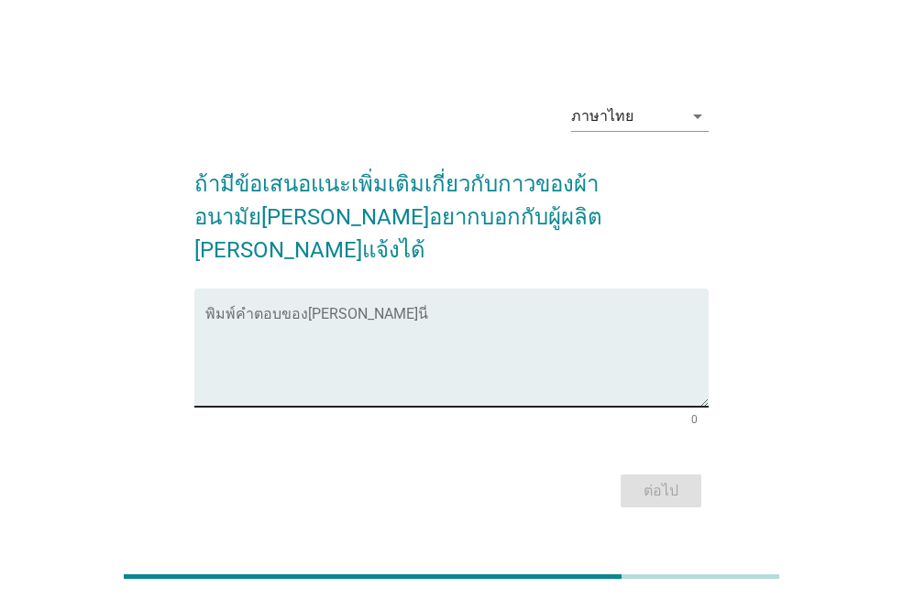
click at [287, 353] on textarea "พิมพ์คำตอบของคุณ ที่นี่" at bounding box center [456, 359] width 503 height 96
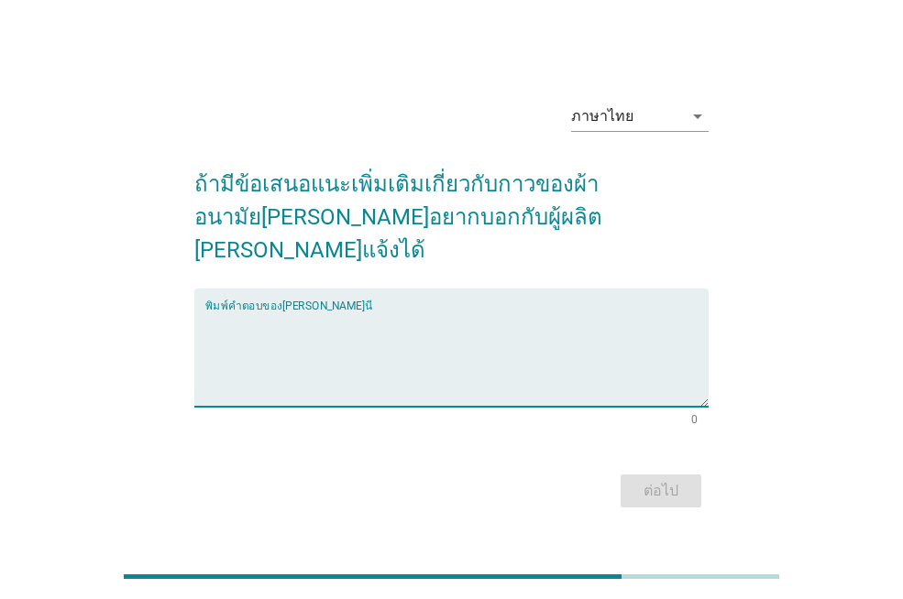
click at [280, 347] on textarea "พิมพ์คำตอบของคุณ ที่นี่" at bounding box center [456, 359] width 503 height 96
type textarea "x"
type textarea "s"
click at [397, 334] on textarea "หนากว่านี้" at bounding box center [456, 359] width 503 height 96
click at [390, 322] on textarea "หนากว่านี้" at bounding box center [456, 359] width 503 height 96
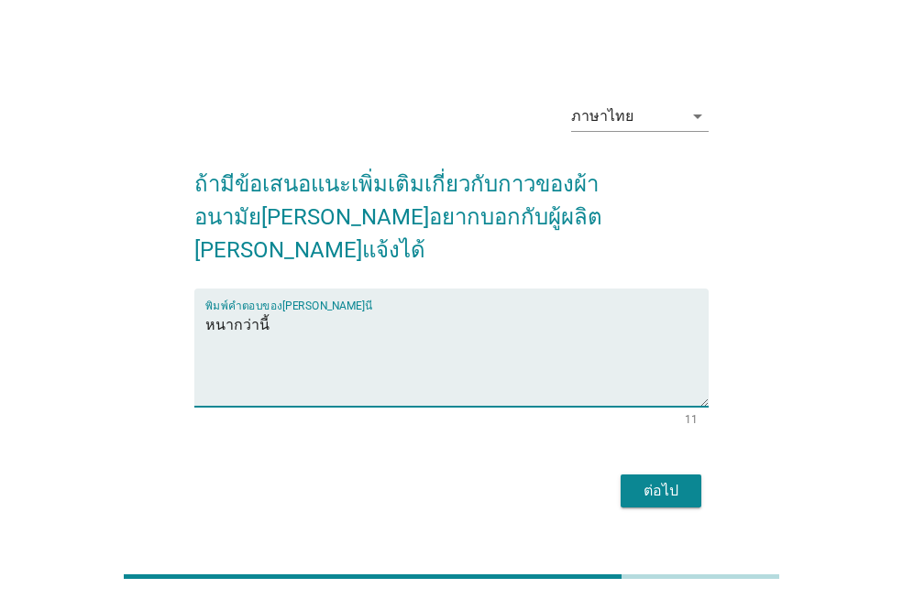
click at [382, 320] on textarea "หนากว่านี้" at bounding box center [456, 359] width 503 height 96
type textarea "หนากว่านี้ กาวต้องแน่นกว่านี่"
click at [664, 480] on div "ต่อไป" at bounding box center [660, 491] width 51 height 22
